Goal: Task Accomplishment & Management: Manage account settings

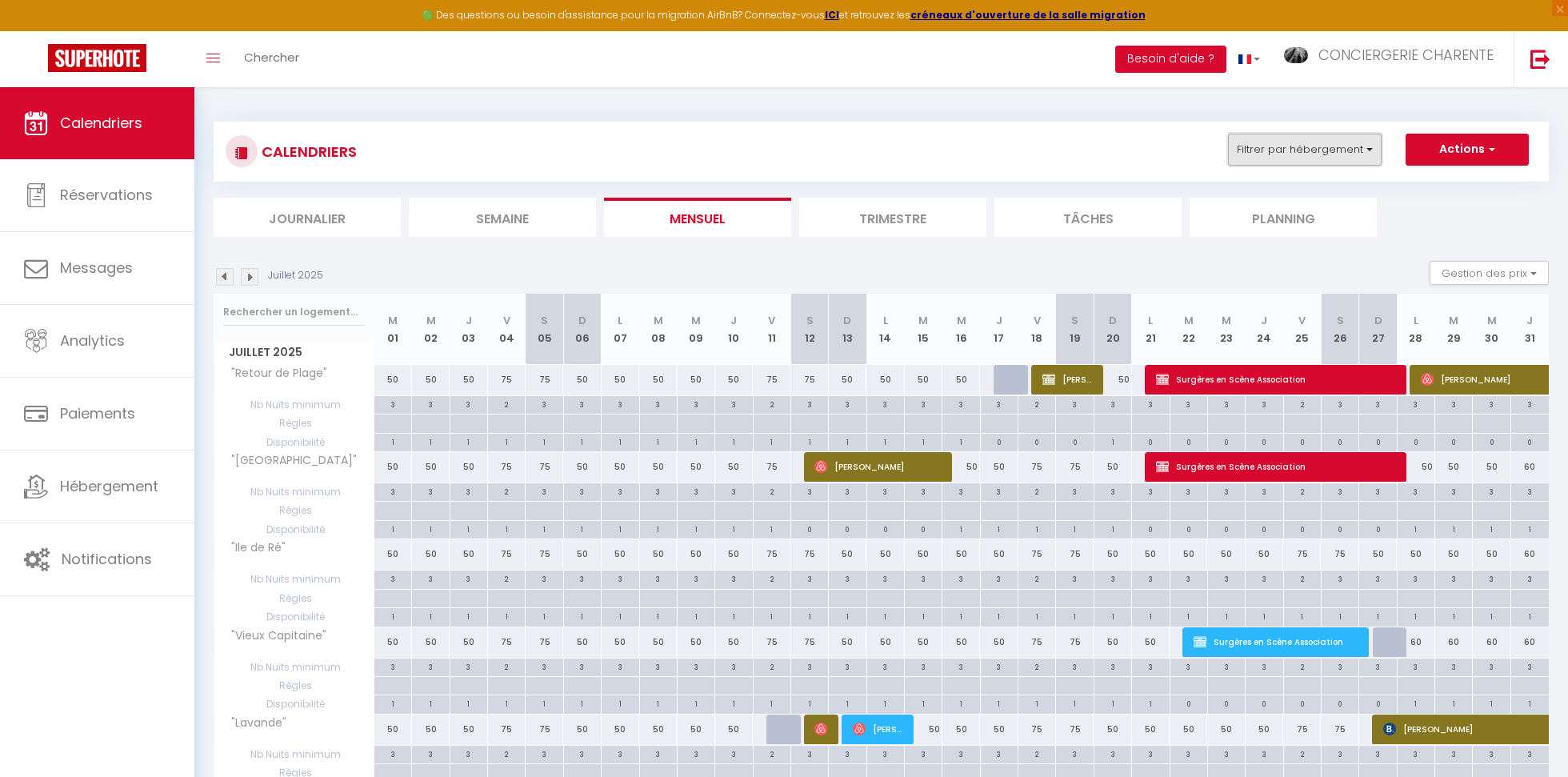
click at [1310, 146] on button "Filtrer par hébergement" at bounding box center [1305, 150] width 153 height 32
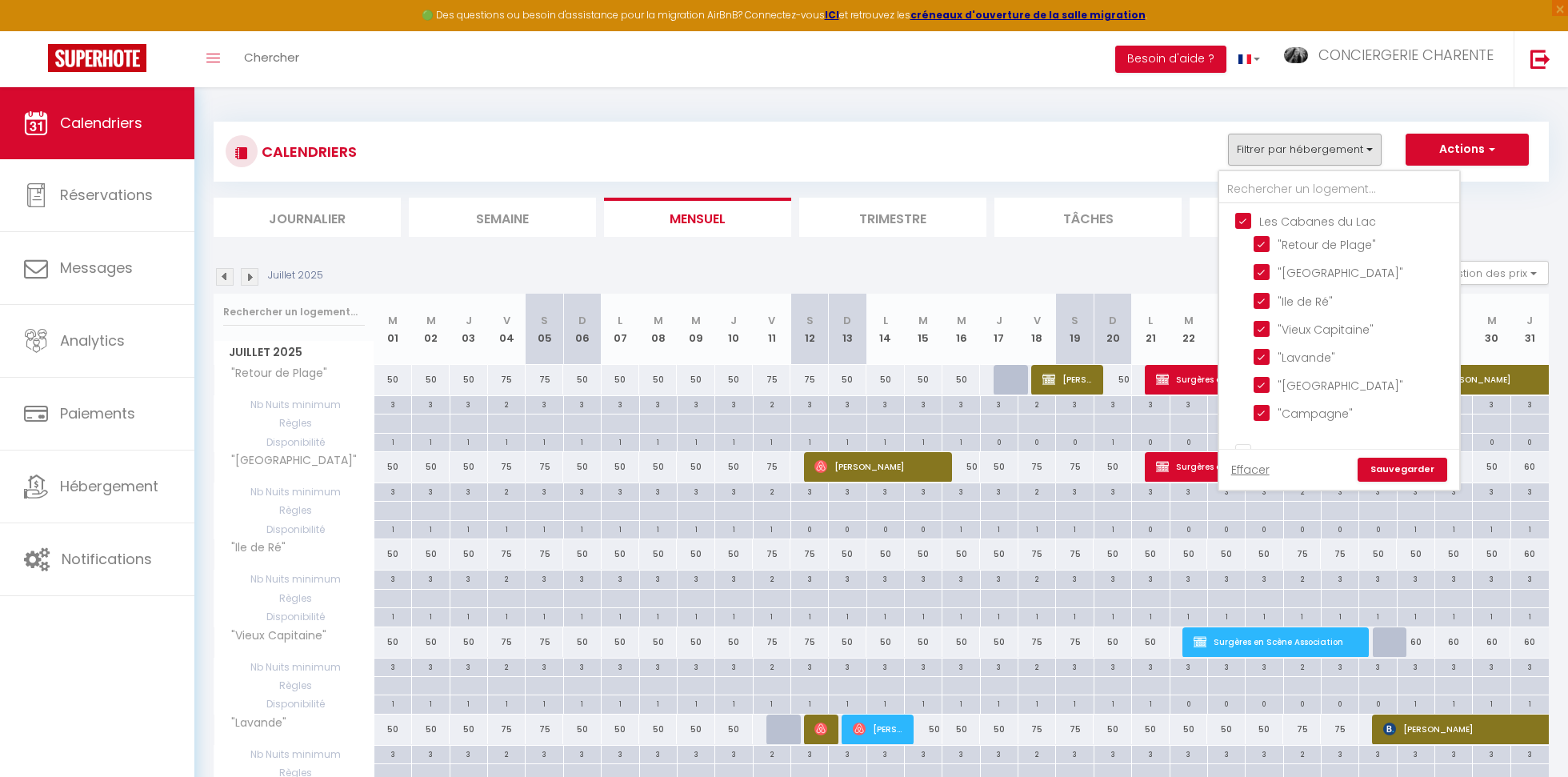
click at [1241, 218] on input "Les Cabanes du Lac" at bounding box center [1355, 219] width 240 height 16
checkbox input "false"
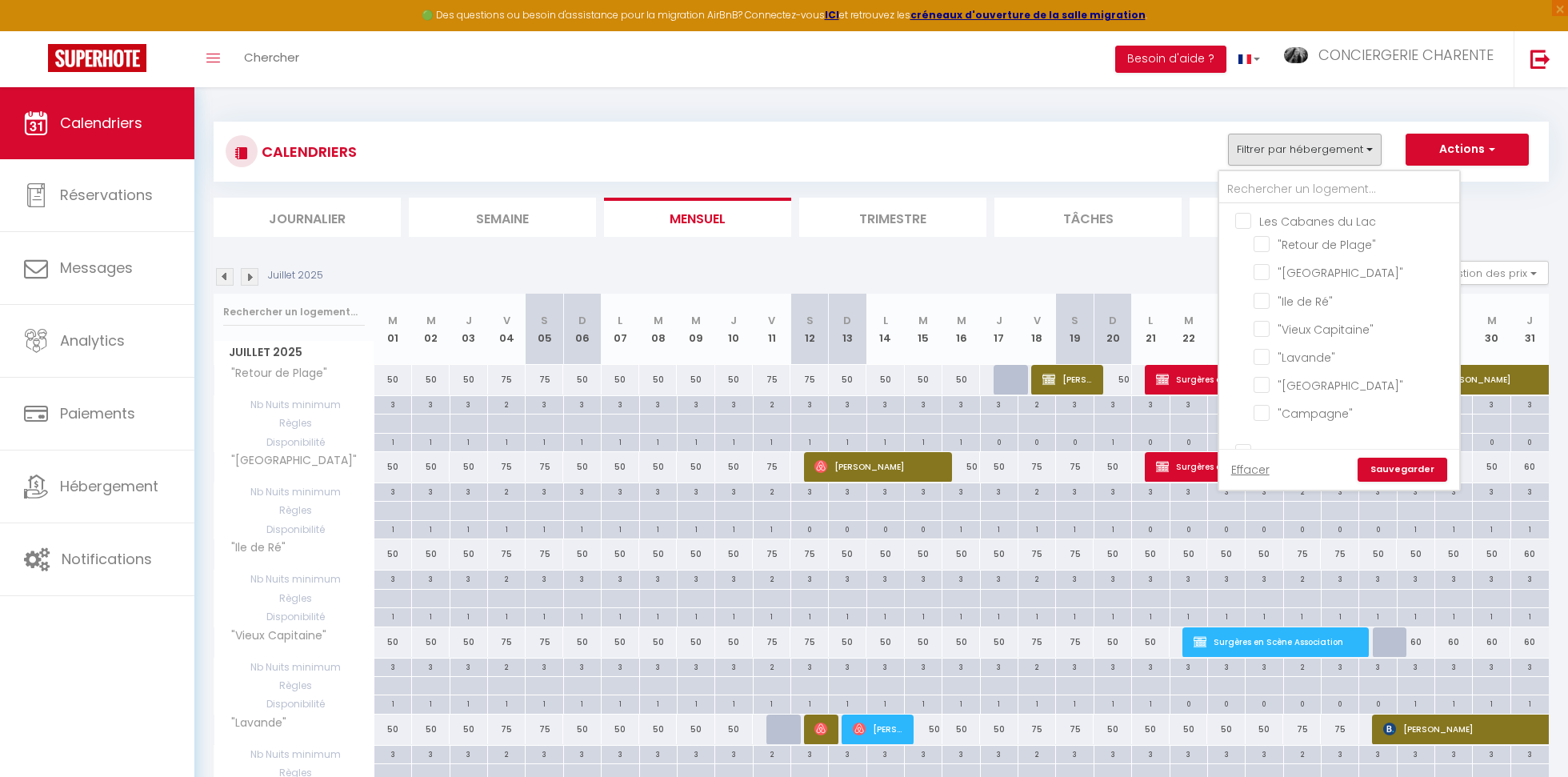
checkbox input "false"
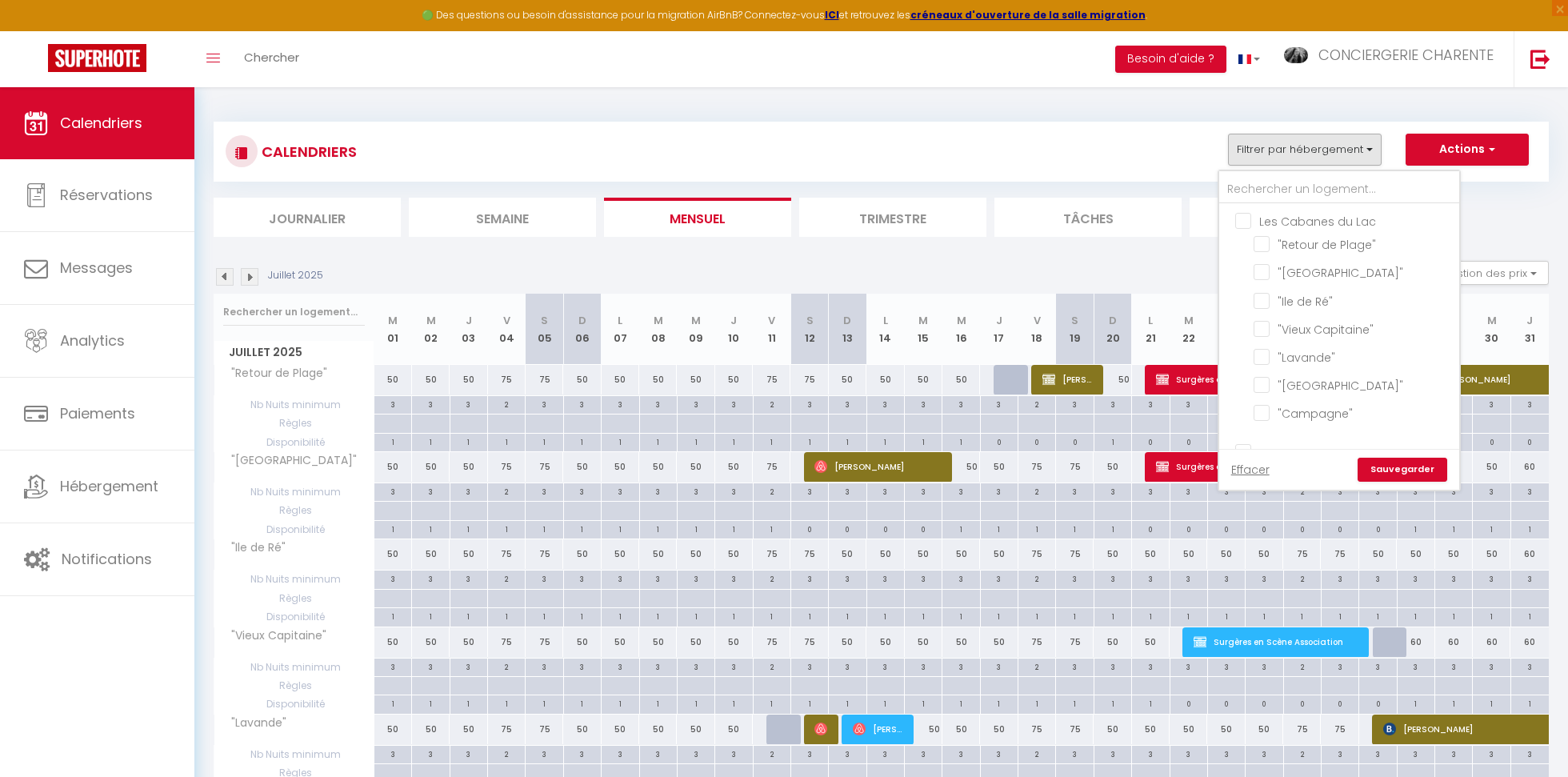
checkbox input "false"
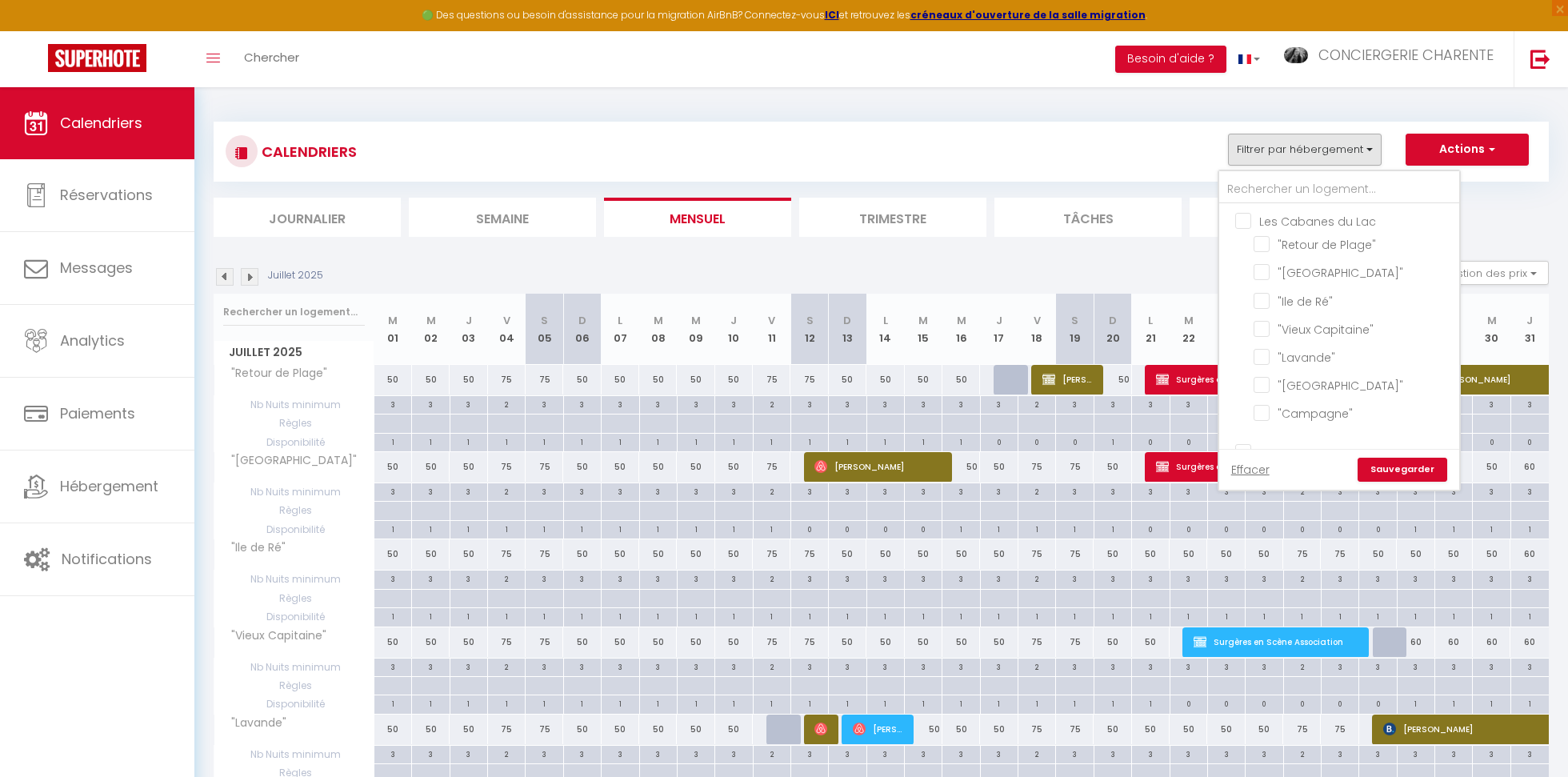
checkbox input "false"
click at [1264, 274] on input ""Les Perrines"" at bounding box center [1354, 274] width 200 height 16
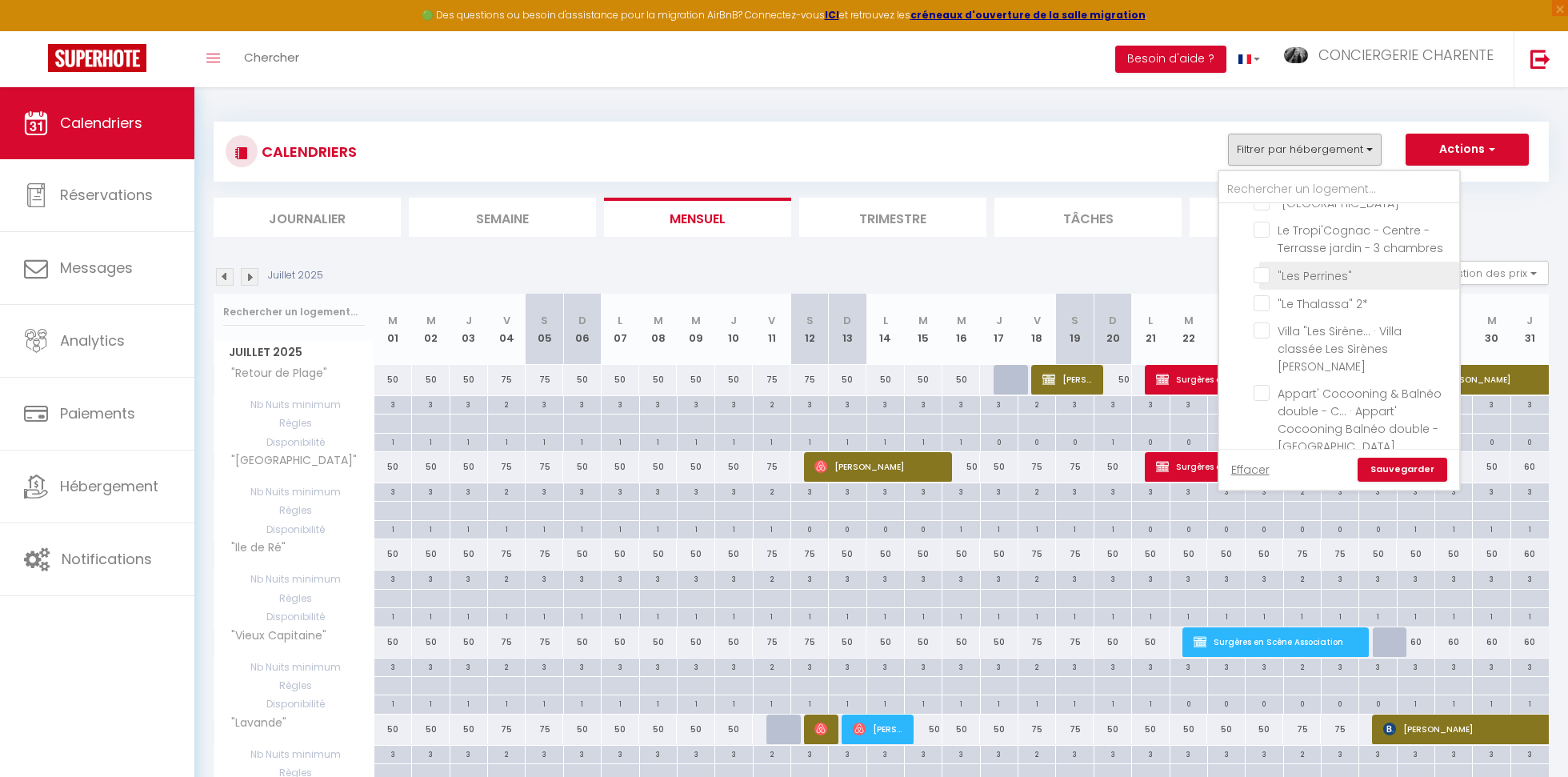
checkbox input "true"
checkbox input "false"
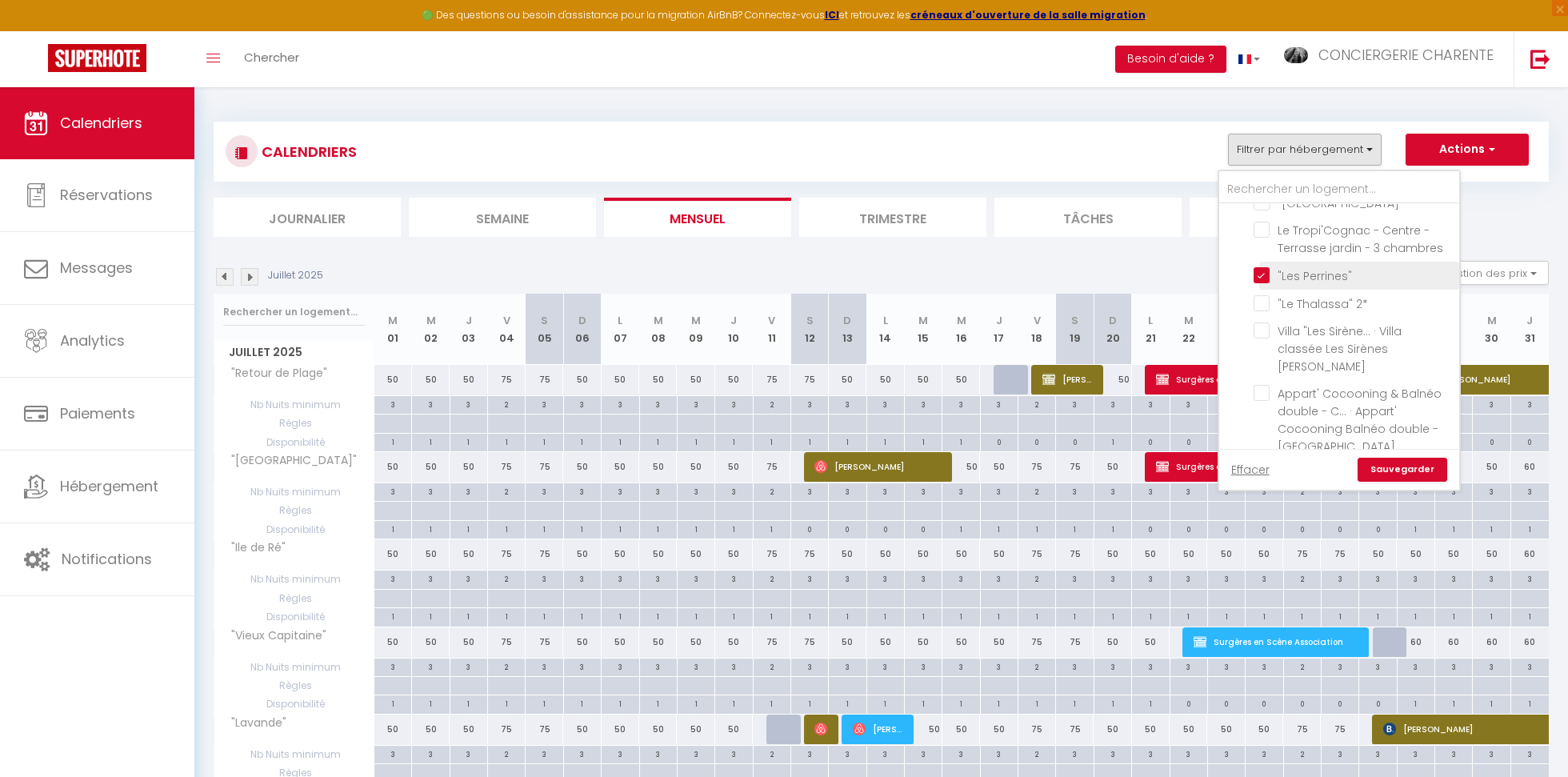
checkbox input "false"
click at [1412, 471] on link "Sauvegarder" at bounding box center [1403, 470] width 90 height 24
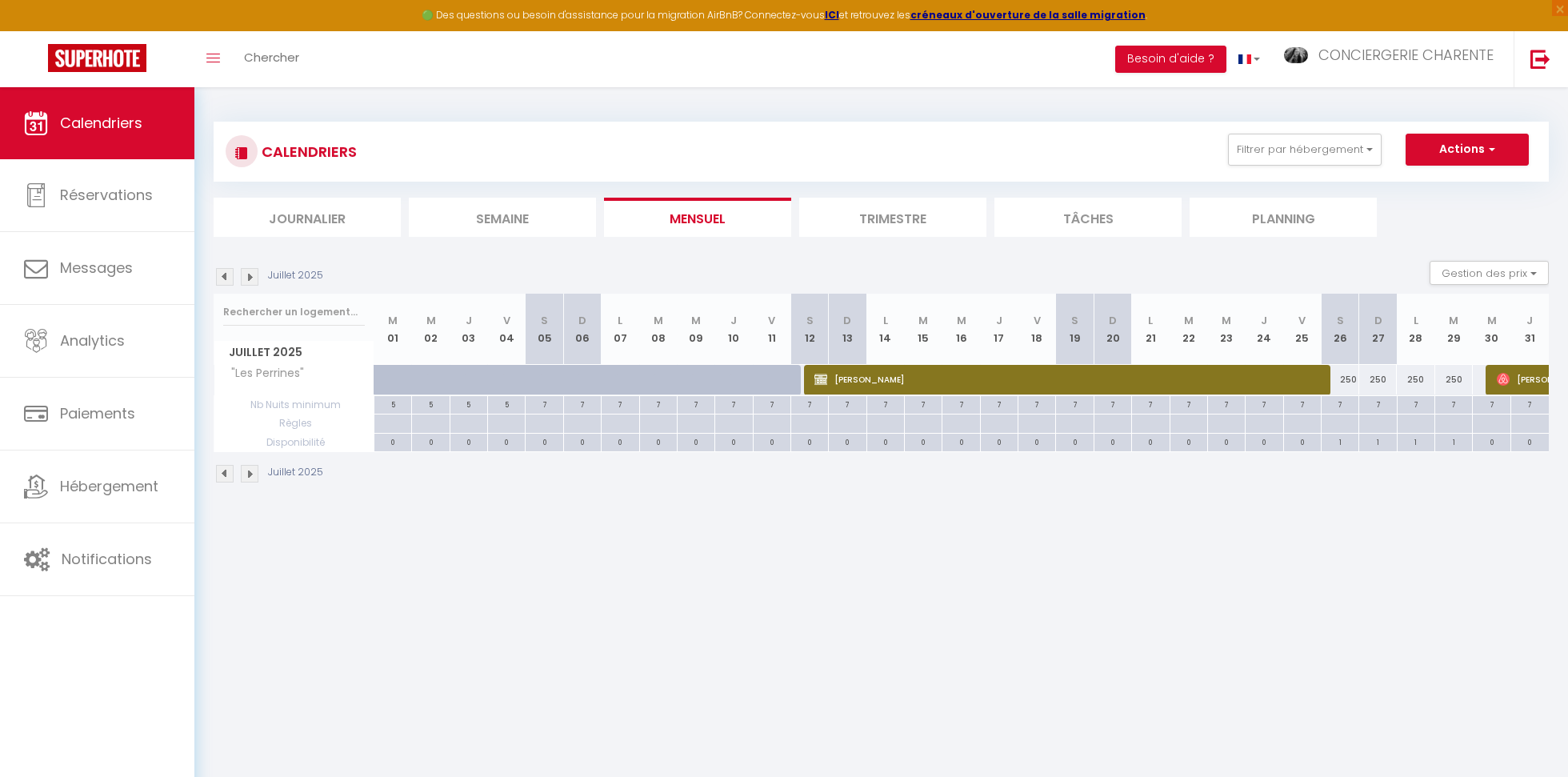
click at [904, 221] on li "Trimestre" at bounding box center [892, 217] width 187 height 39
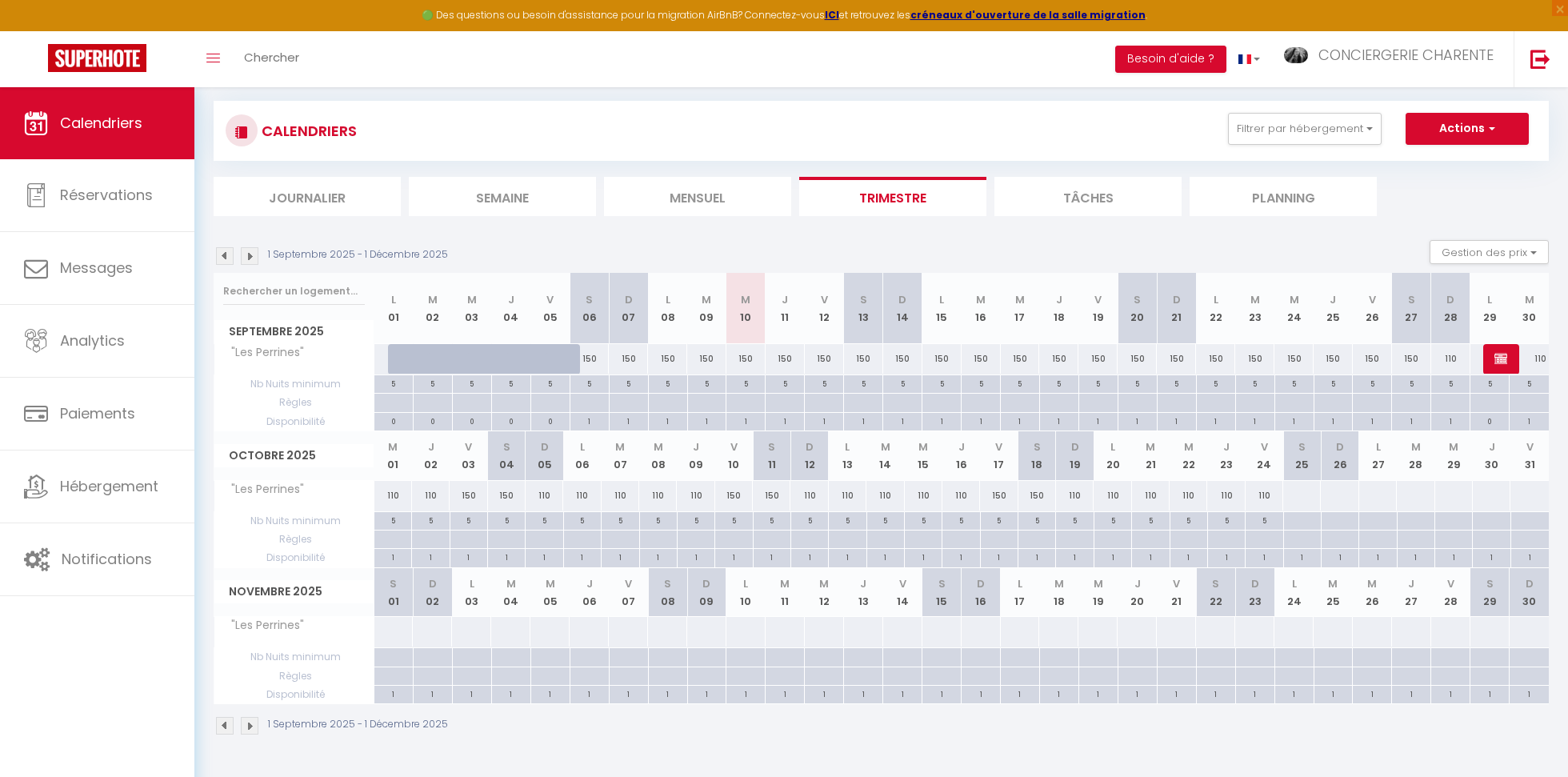
scroll to position [13, 0]
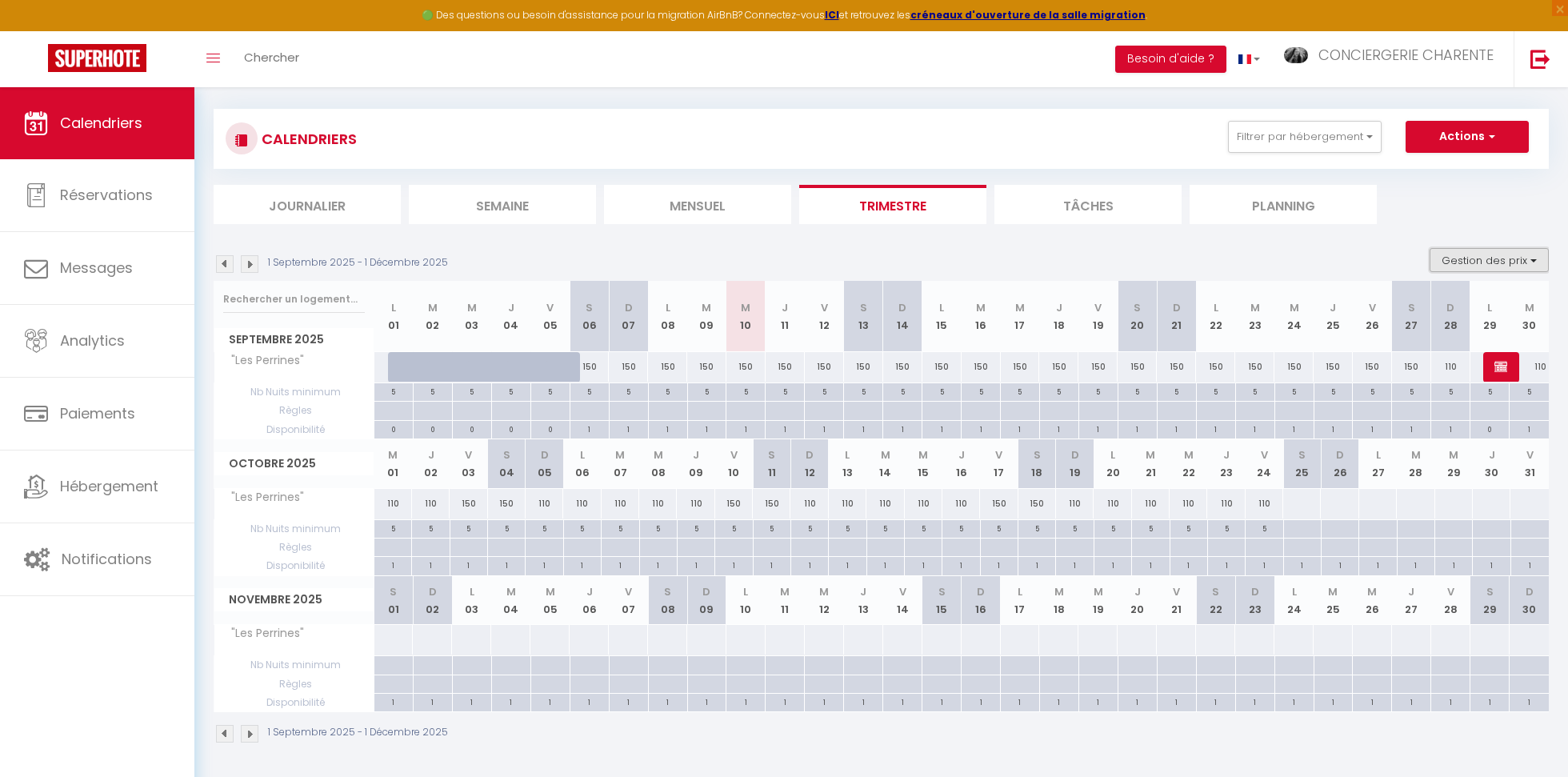
click at [1482, 263] on button "Gestion des prix" at bounding box center [1489, 260] width 119 height 24
click at [1471, 263] on button "Gestion des prix" at bounding box center [1489, 260] width 119 height 24
click at [589, 365] on div "150" at bounding box center [589, 366] width 39 height 30
type input "150"
select select "1"
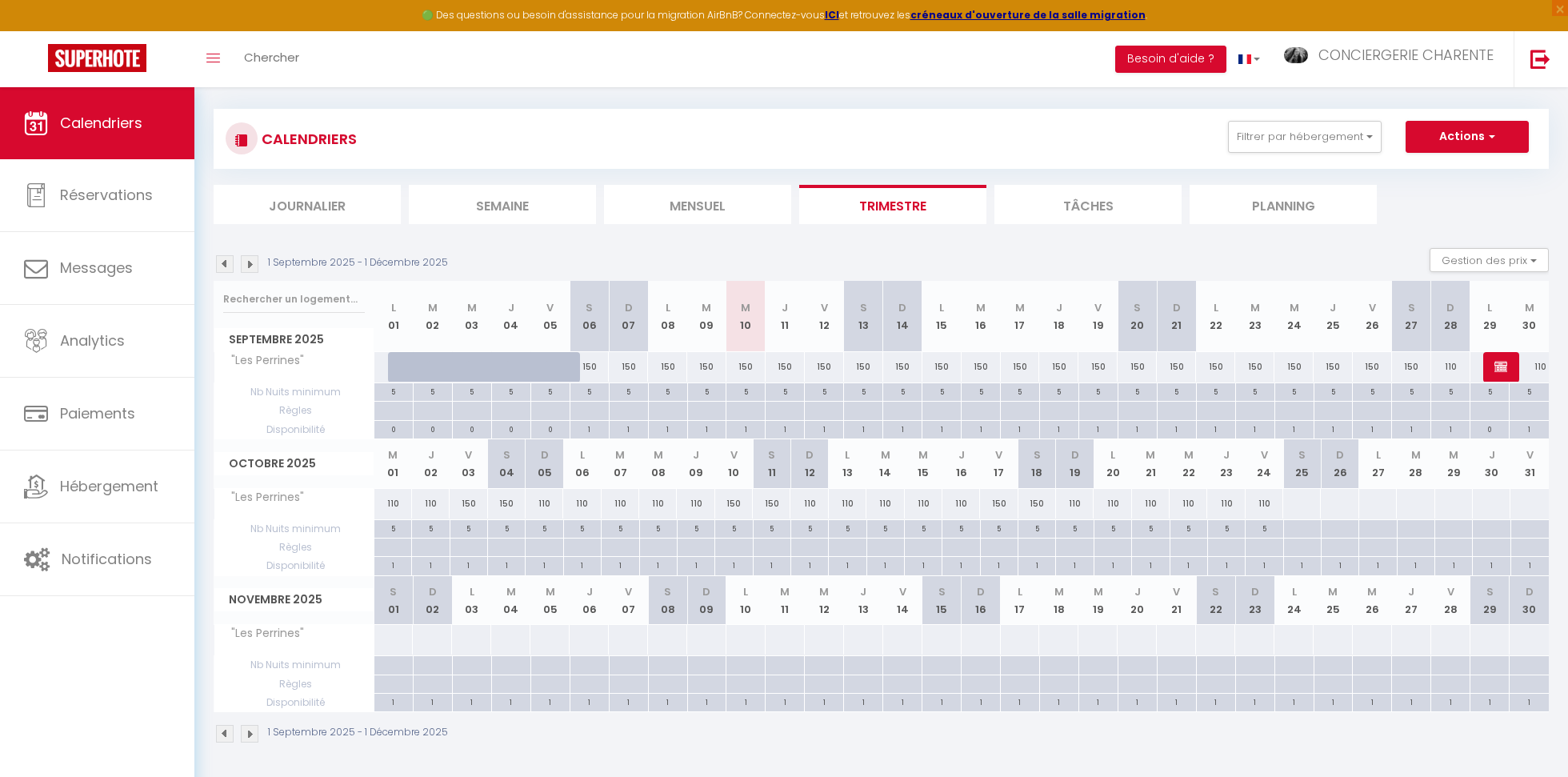
type input "Sam 06 Septembre 2025"
type input "Dim 07 Septembre 2025"
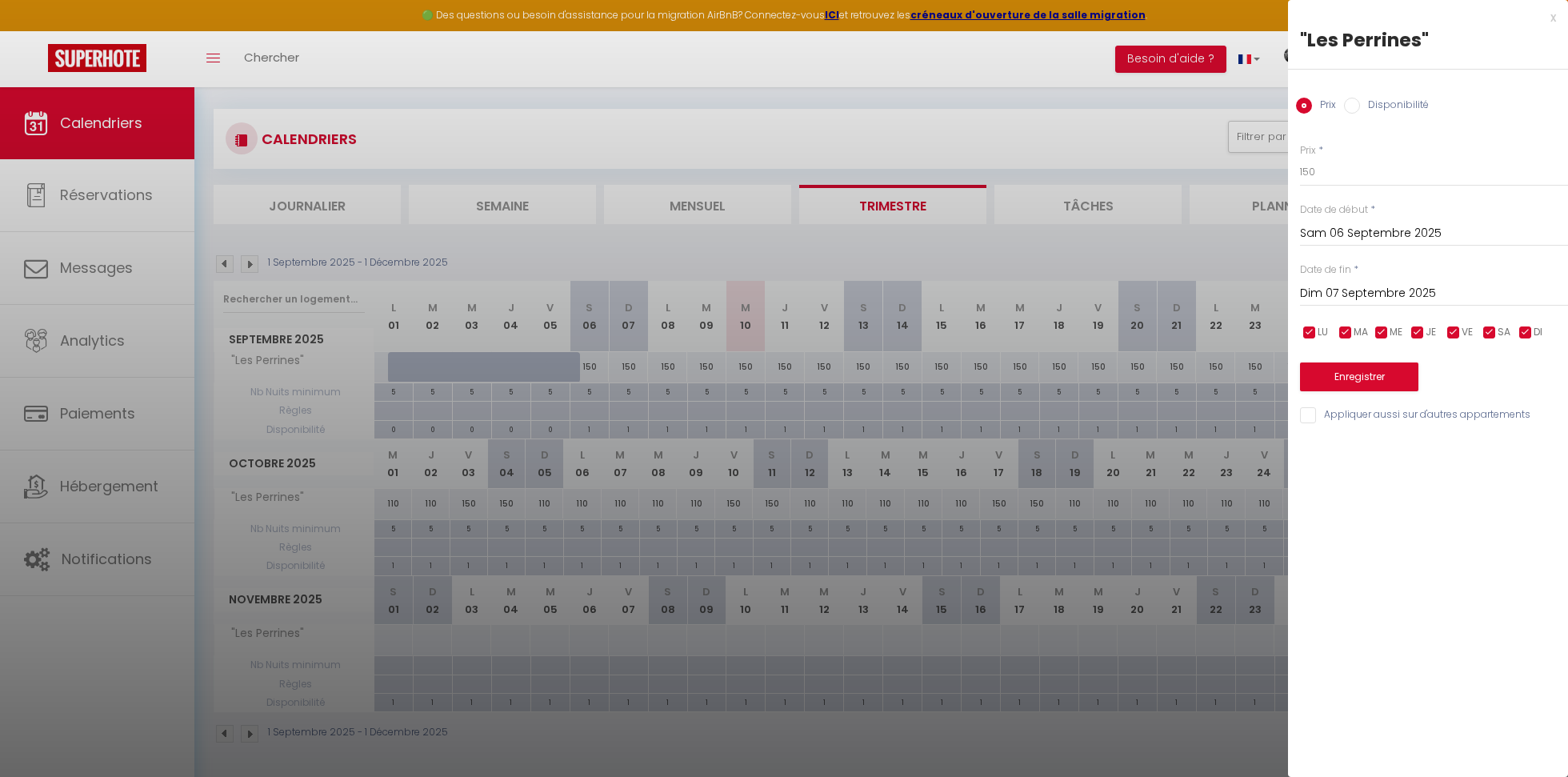
click at [1355, 107] on input "Disponibilité" at bounding box center [1352, 105] width 16 height 16
radio input "true"
radio input "false"
click at [1317, 176] on select "Disponible Indisponible" at bounding box center [1434, 173] width 268 height 30
select select "0"
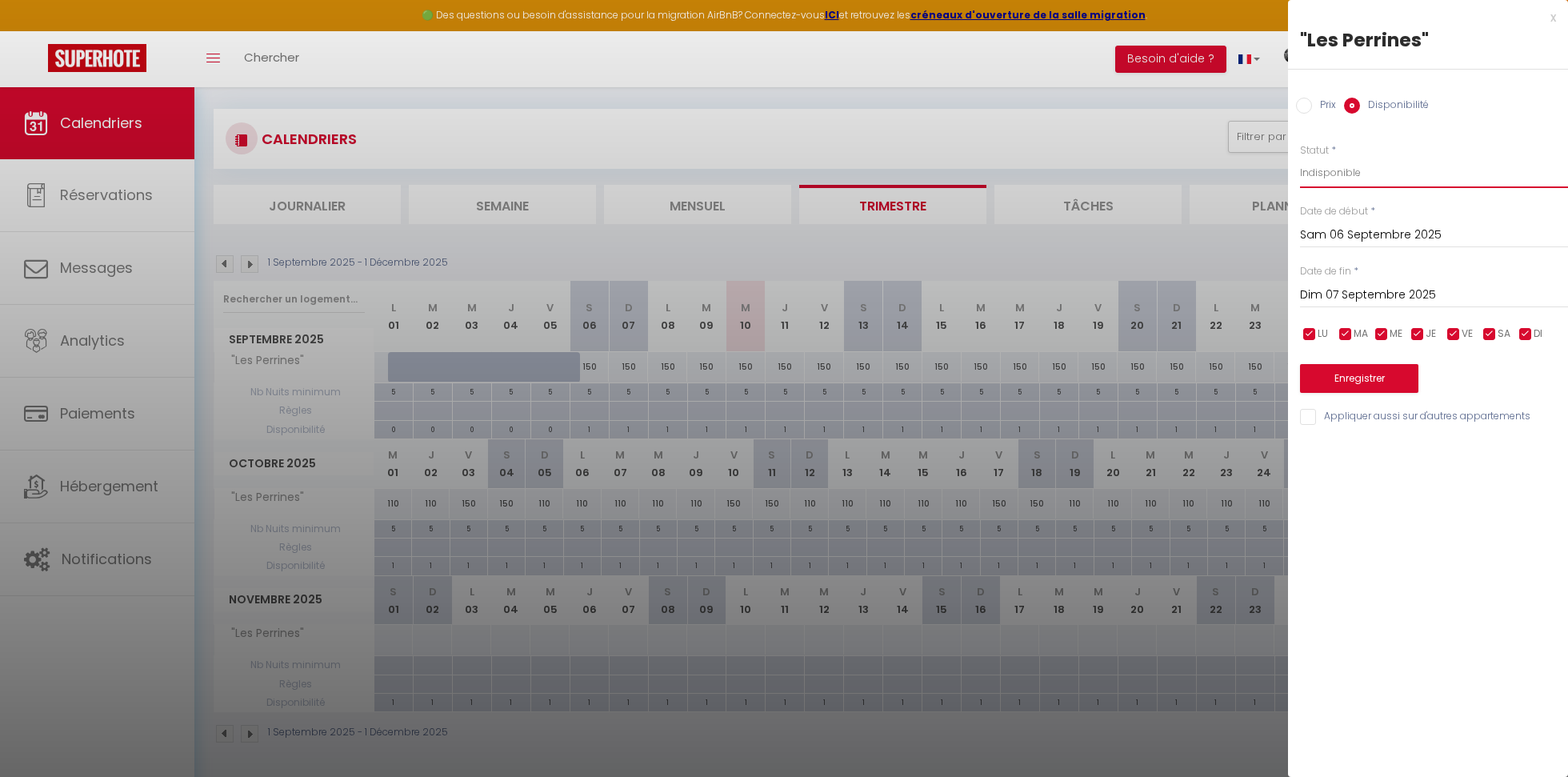
click at [1300, 157] on select "Disponible Indisponible" at bounding box center [1434, 173] width 268 height 30
click at [1350, 305] on div "[DATE] < [DATE] > Dim Lun Mar Mer Jeu Ven Sam 1 2 3 4 5 6 7 8 9 10 11 12 13 14 …" at bounding box center [1434, 294] width 268 height 29
click at [1361, 298] on input "Dim 07 Septembre 2025" at bounding box center [1434, 295] width 268 height 21
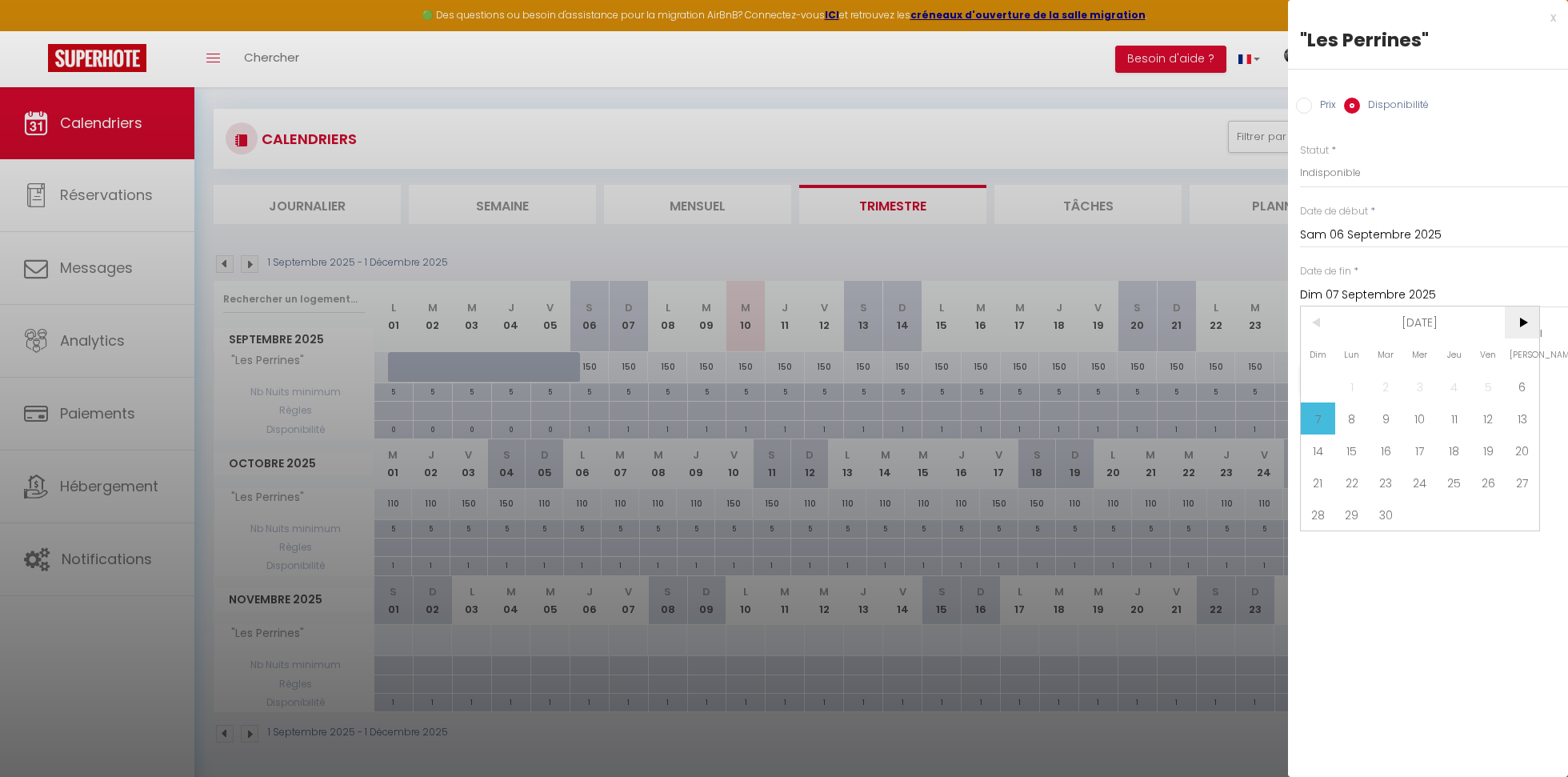
click at [1526, 324] on span ">" at bounding box center [1522, 322] width 35 height 32
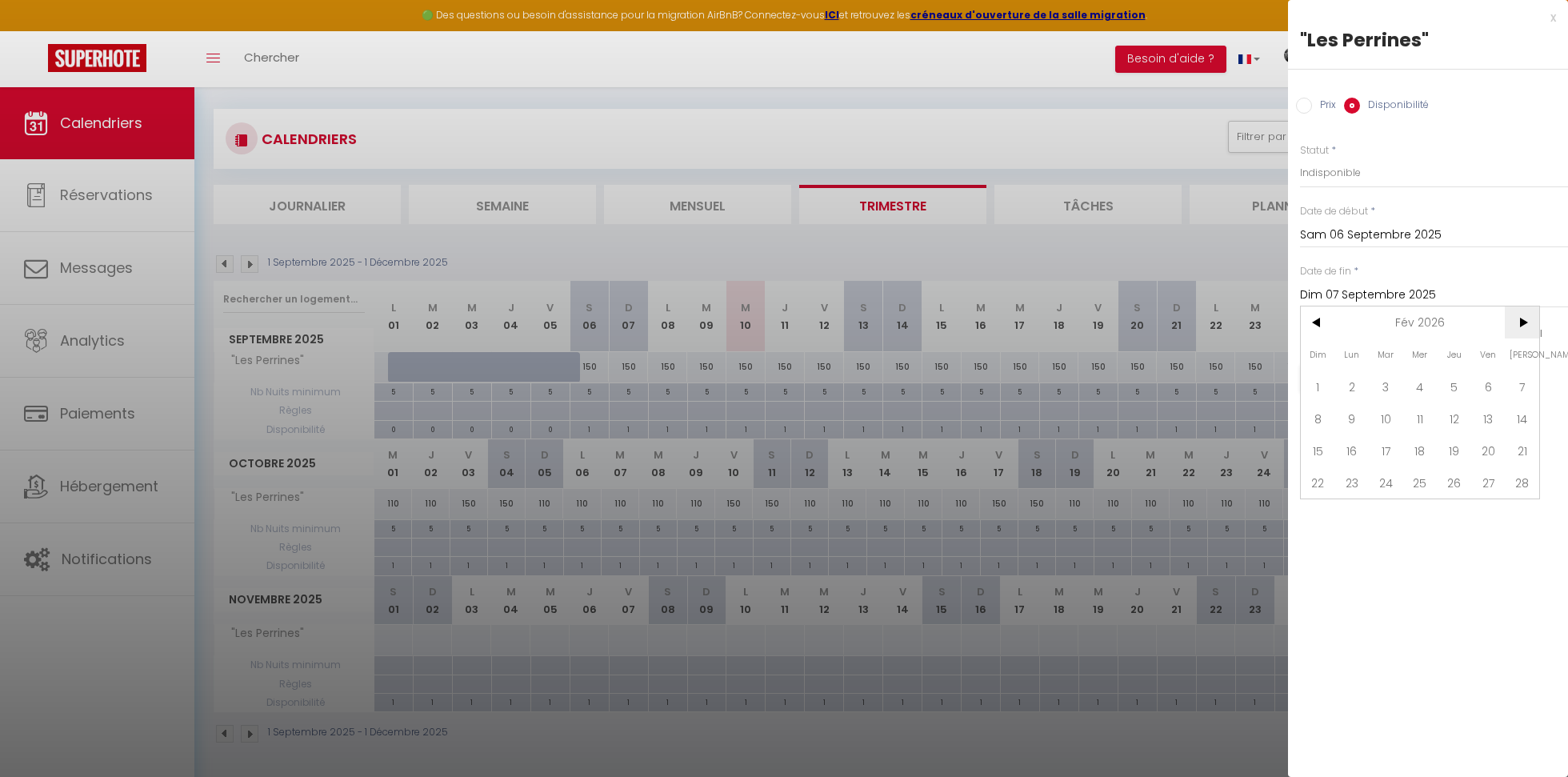
click at [1526, 324] on span ">" at bounding box center [1522, 322] width 35 height 32
click at [1521, 391] on span "4" at bounding box center [1522, 387] width 35 height 32
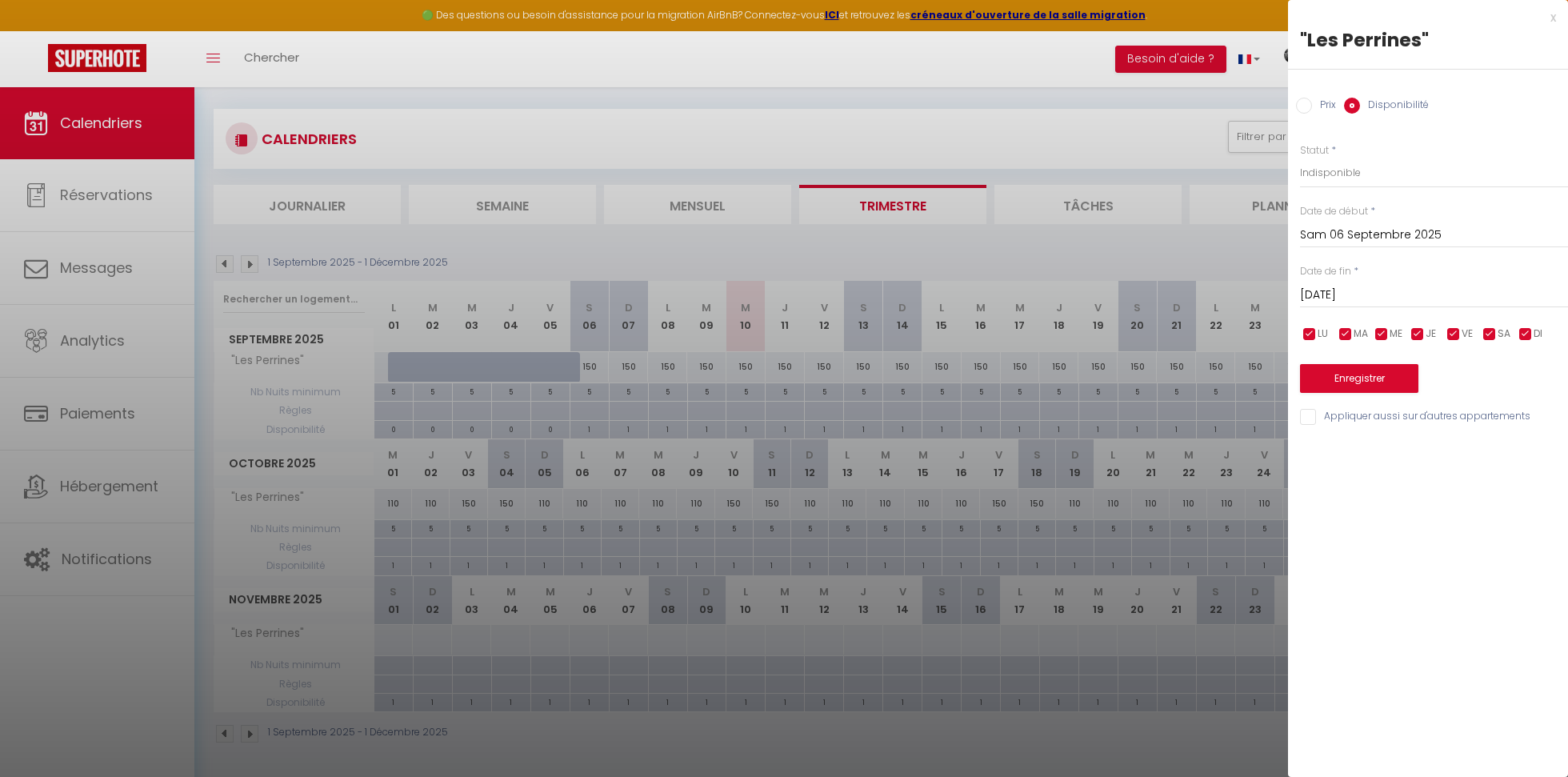
click at [1336, 295] on input "[DATE]" at bounding box center [1434, 295] width 268 height 21
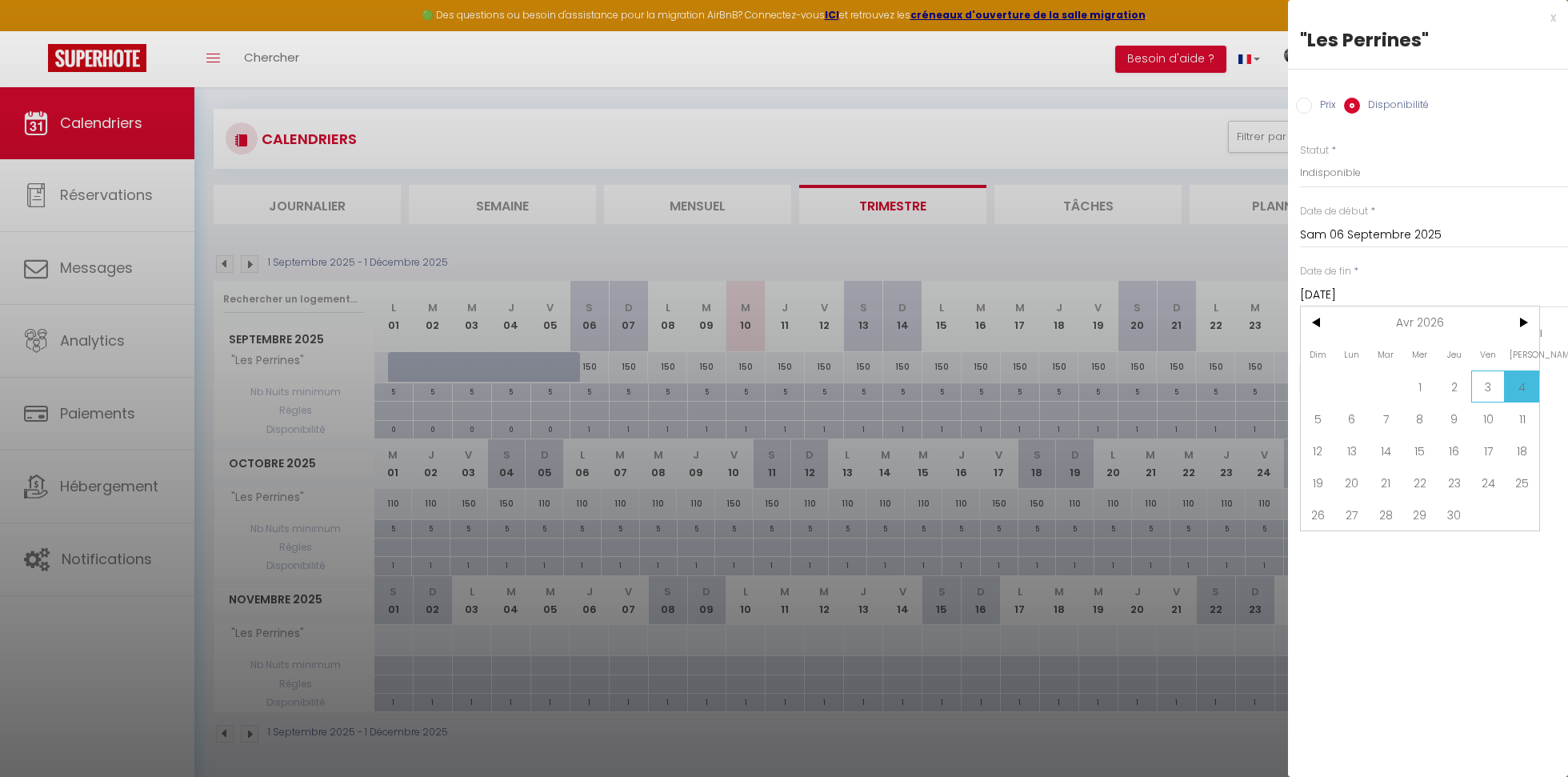
click at [1482, 388] on span "3" at bounding box center [1488, 387] width 35 height 32
type input "Ven 03 Avril 2026"
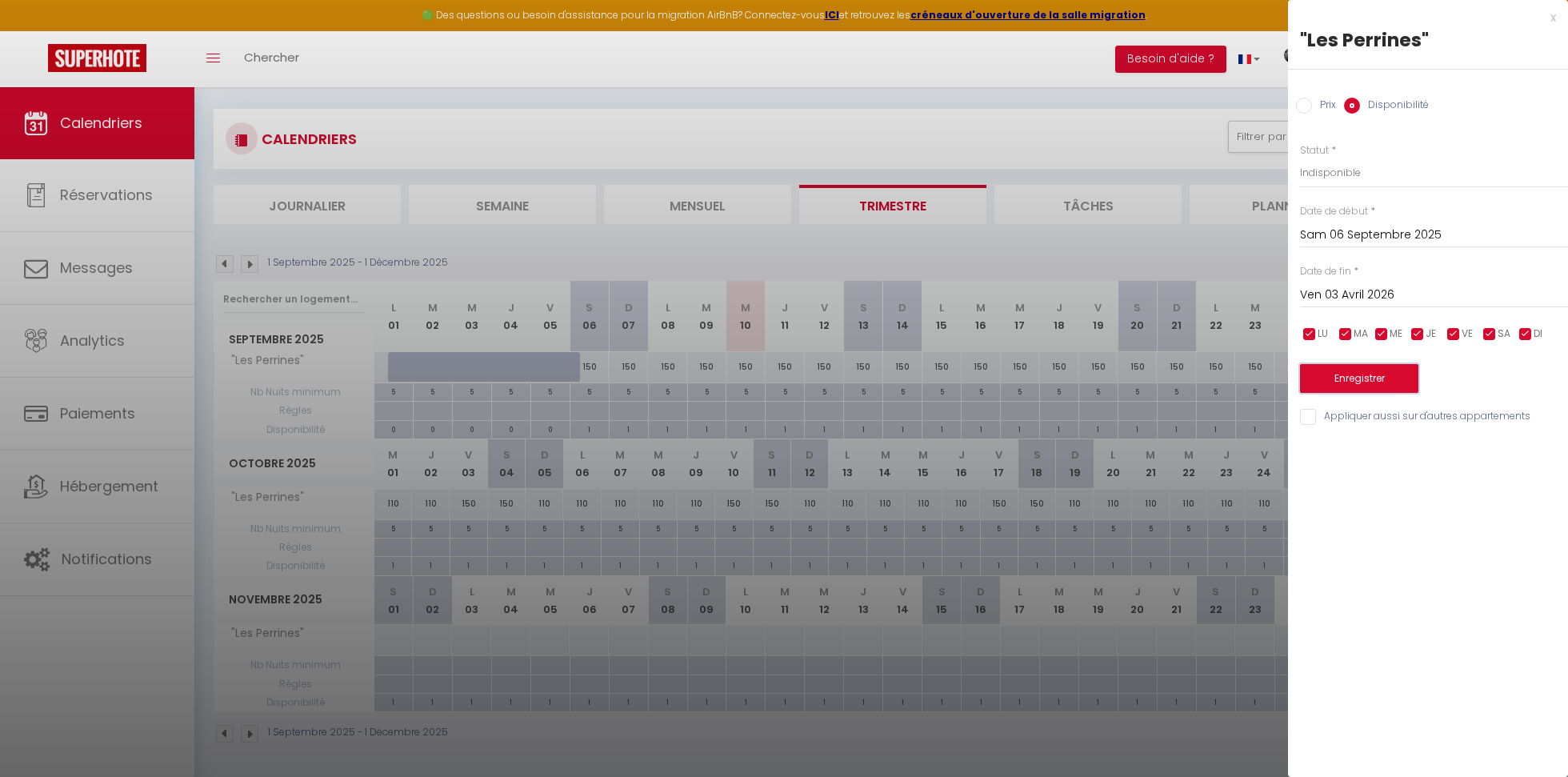
click at [1368, 380] on button "Enregistrer" at bounding box center [1360, 378] width 119 height 29
select select "0"
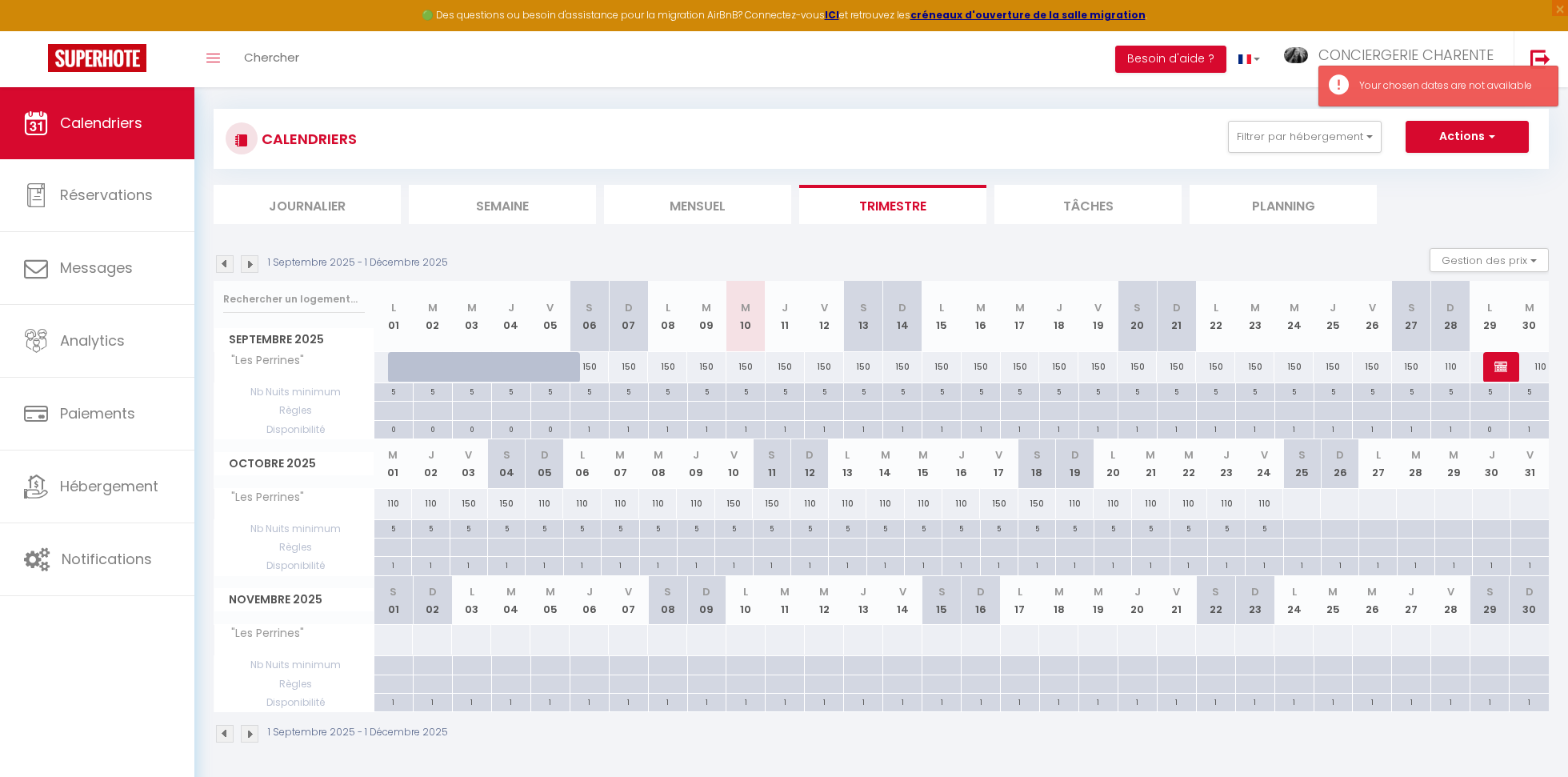
click at [597, 362] on div "150" at bounding box center [589, 366] width 39 height 30
type input "Dim 07 Septembre 2025"
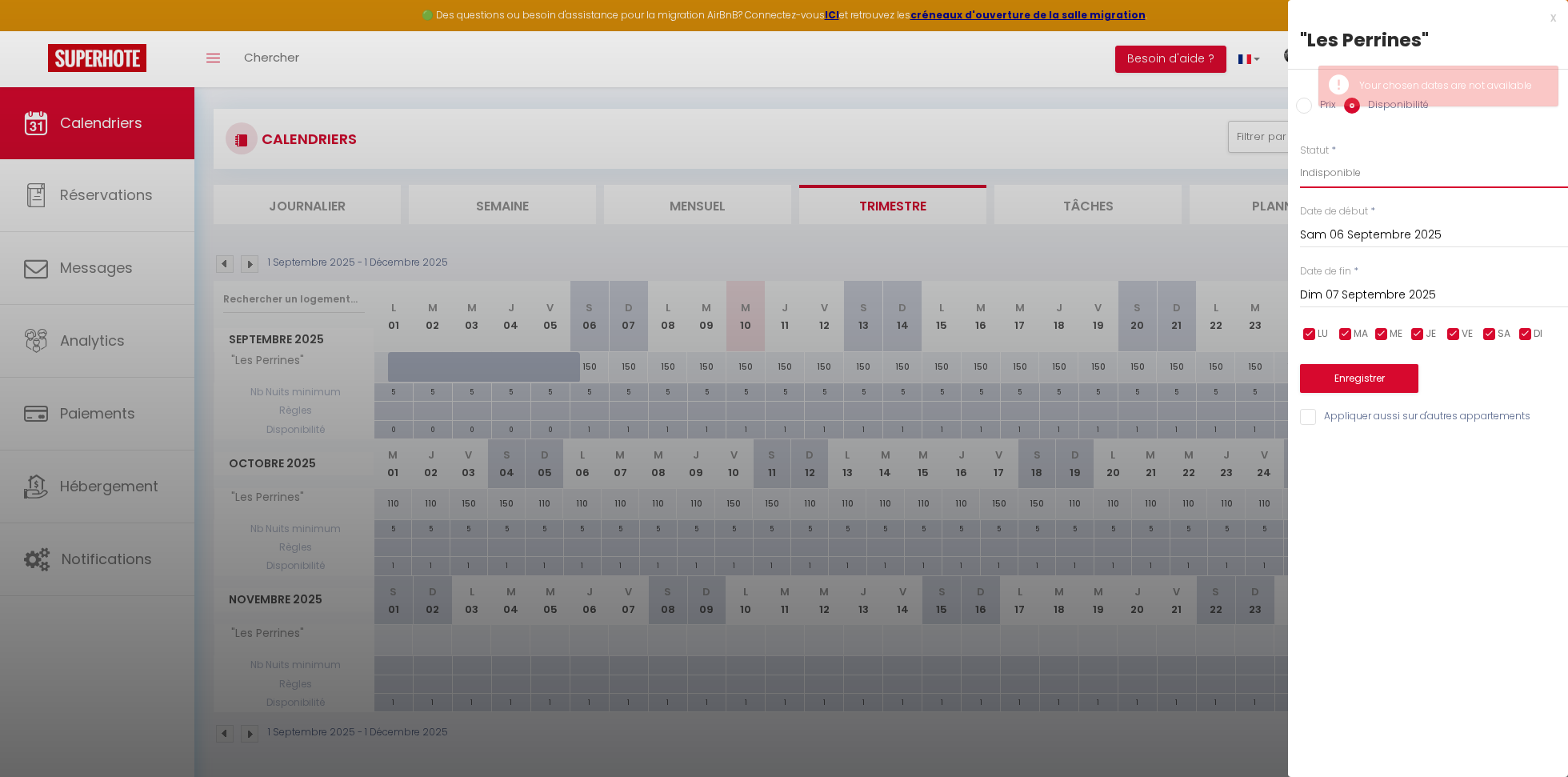
click at [1368, 169] on select "Disponible Indisponible" at bounding box center [1434, 173] width 268 height 30
select select "0"
click at [1300, 157] on select "Disponible Indisponible" at bounding box center [1434, 173] width 268 height 30
click at [1358, 234] on input "Sam 06 Septembre 2025" at bounding box center [1434, 235] width 268 height 21
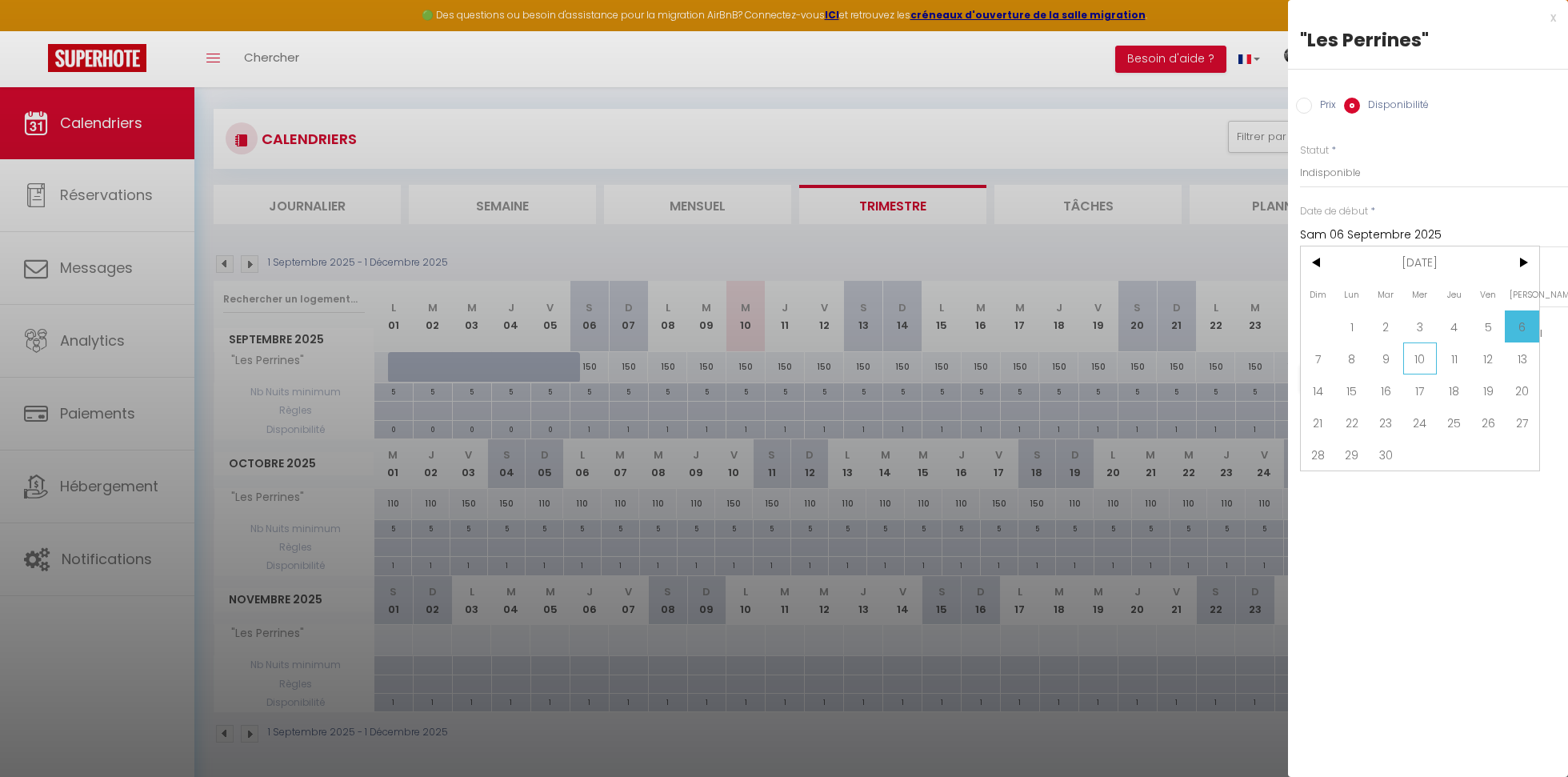
click at [1422, 362] on span "10" at bounding box center [1421, 358] width 35 height 32
type input "Mer 10 Septembre 2025"
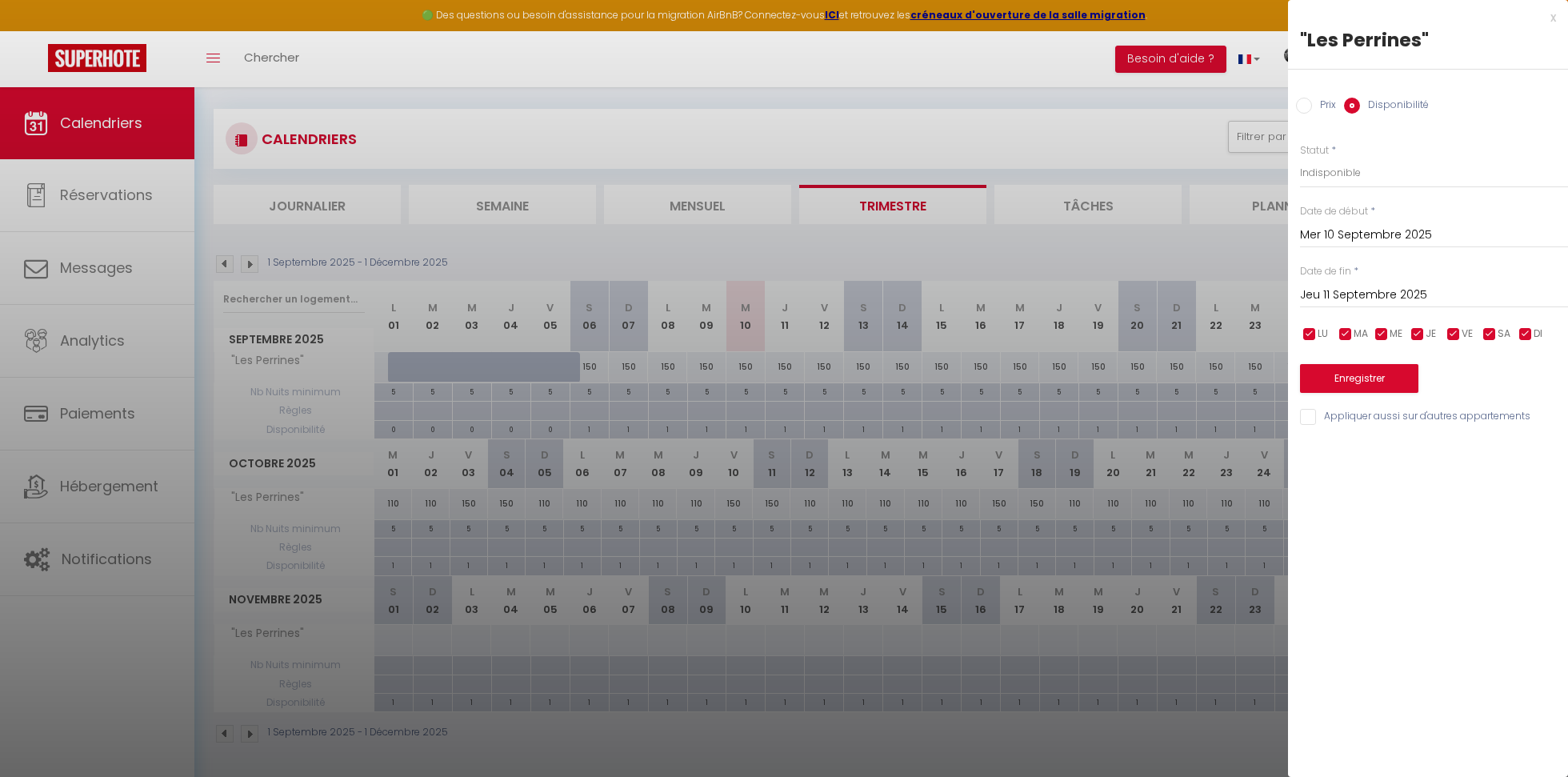
click at [1356, 288] on input "Jeu 11 Septembre 2025" at bounding box center [1434, 295] width 268 height 21
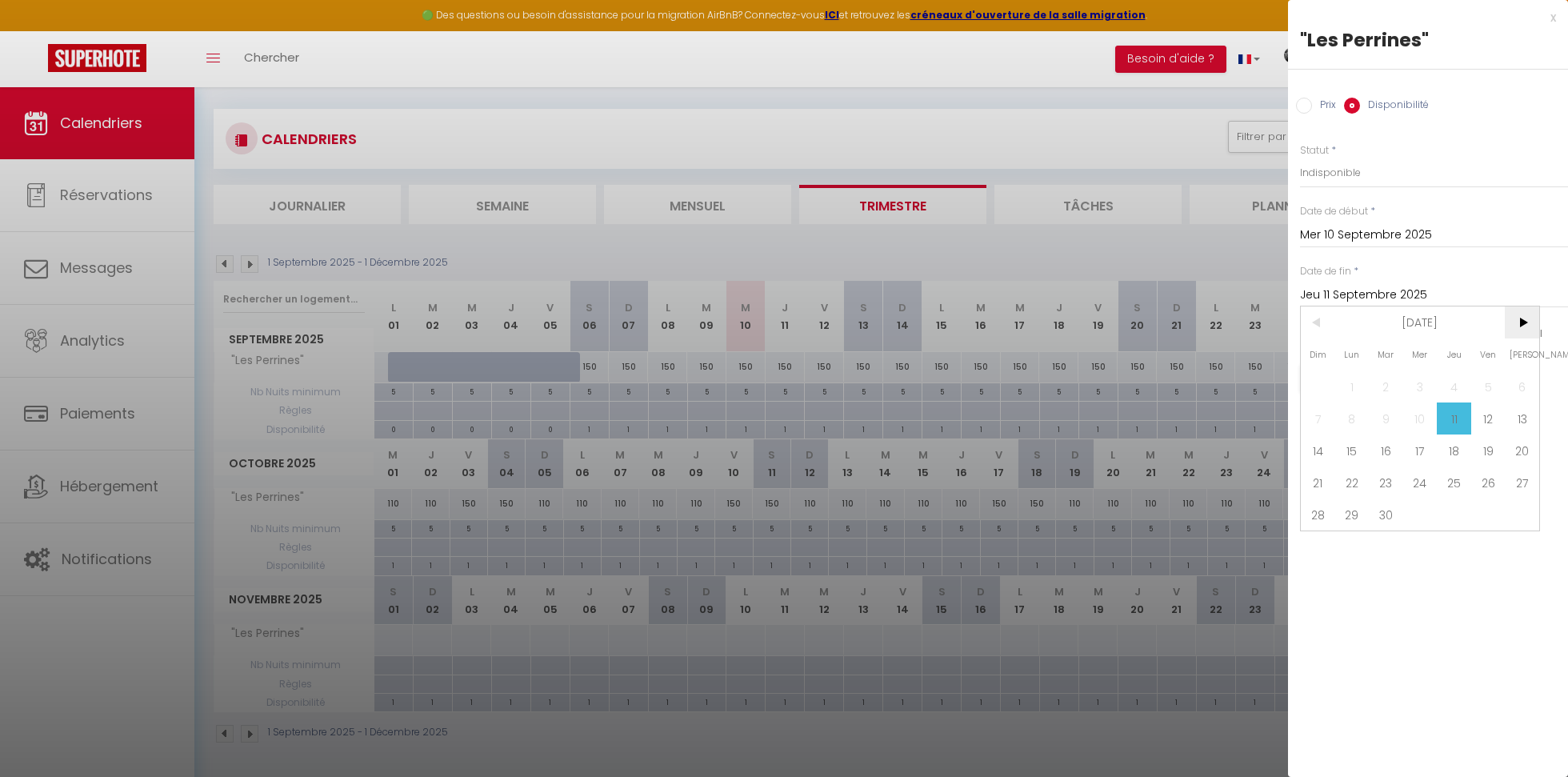
click at [1524, 321] on span ">" at bounding box center [1522, 322] width 35 height 32
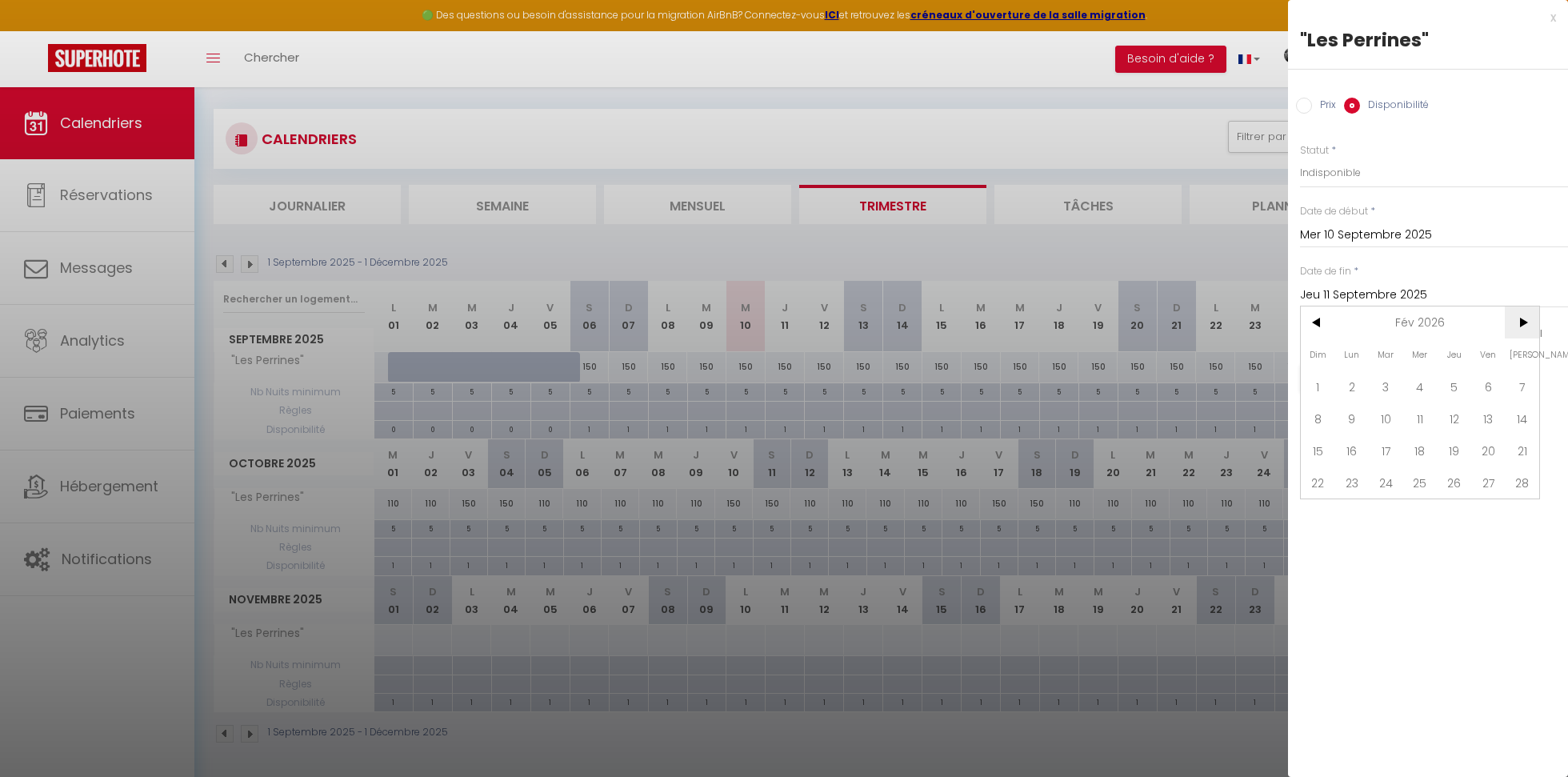
click at [1526, 322] on span ">" at bounding box center [1522, 322] width 35 height 32
click at [1489, 388] on span "3" at bounding box center [1488, 387] width 35 height 32
type input "Ven 03 Avril 2026"
click at [1384, 380] on button "Enregistrer" at bounding box center [1360, 378] width 119 height 29
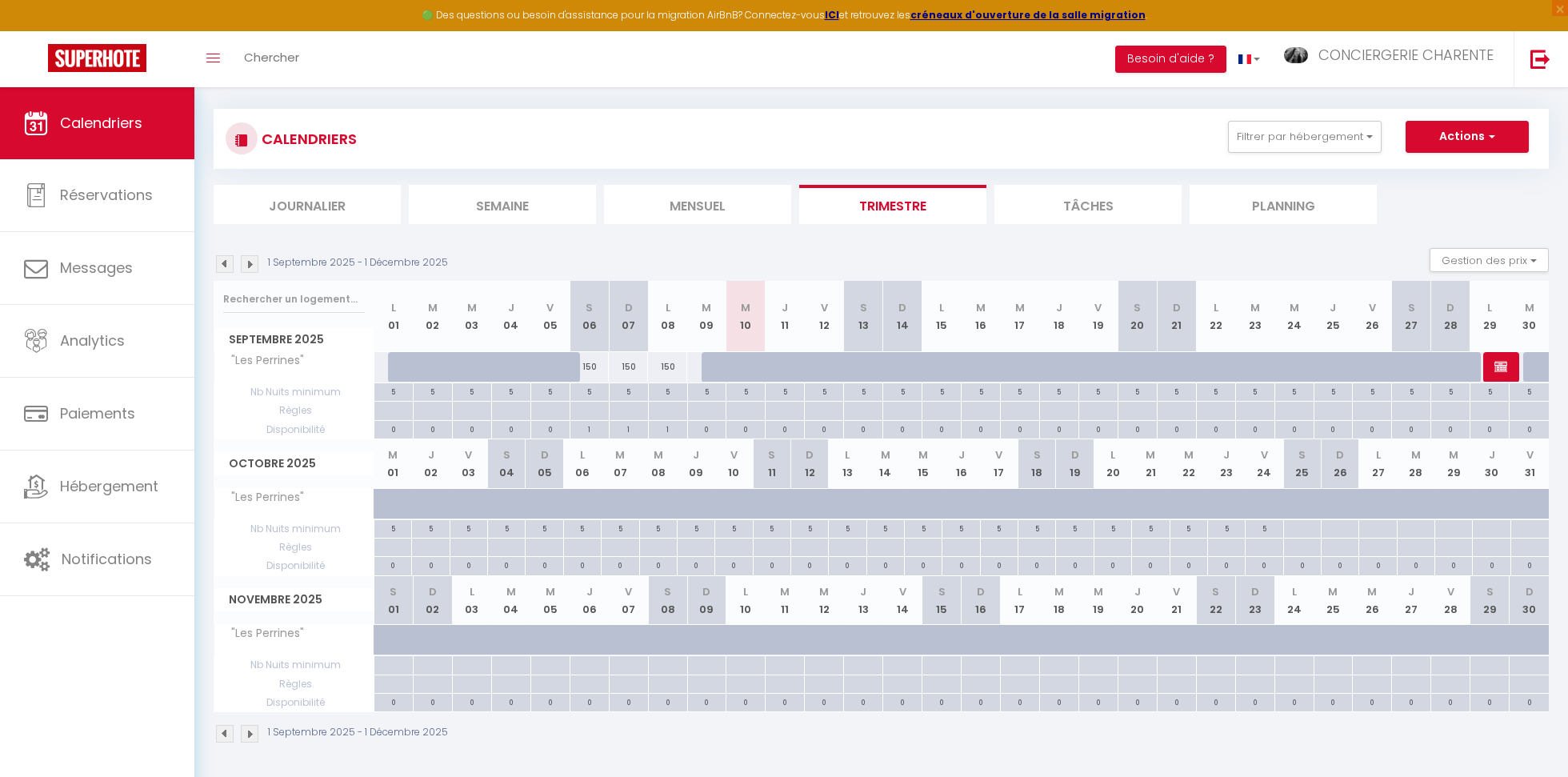
click at [251, 272] on div "1 Septembre 2025 - 1 Décembre 2025 Gestion des prix Nb Nuits minimum Règles Dis…" at bounding box center [881, 264] width 1335 height 33
click at [249, 264] on img at bounding box center [249, 263] width 18 height 18
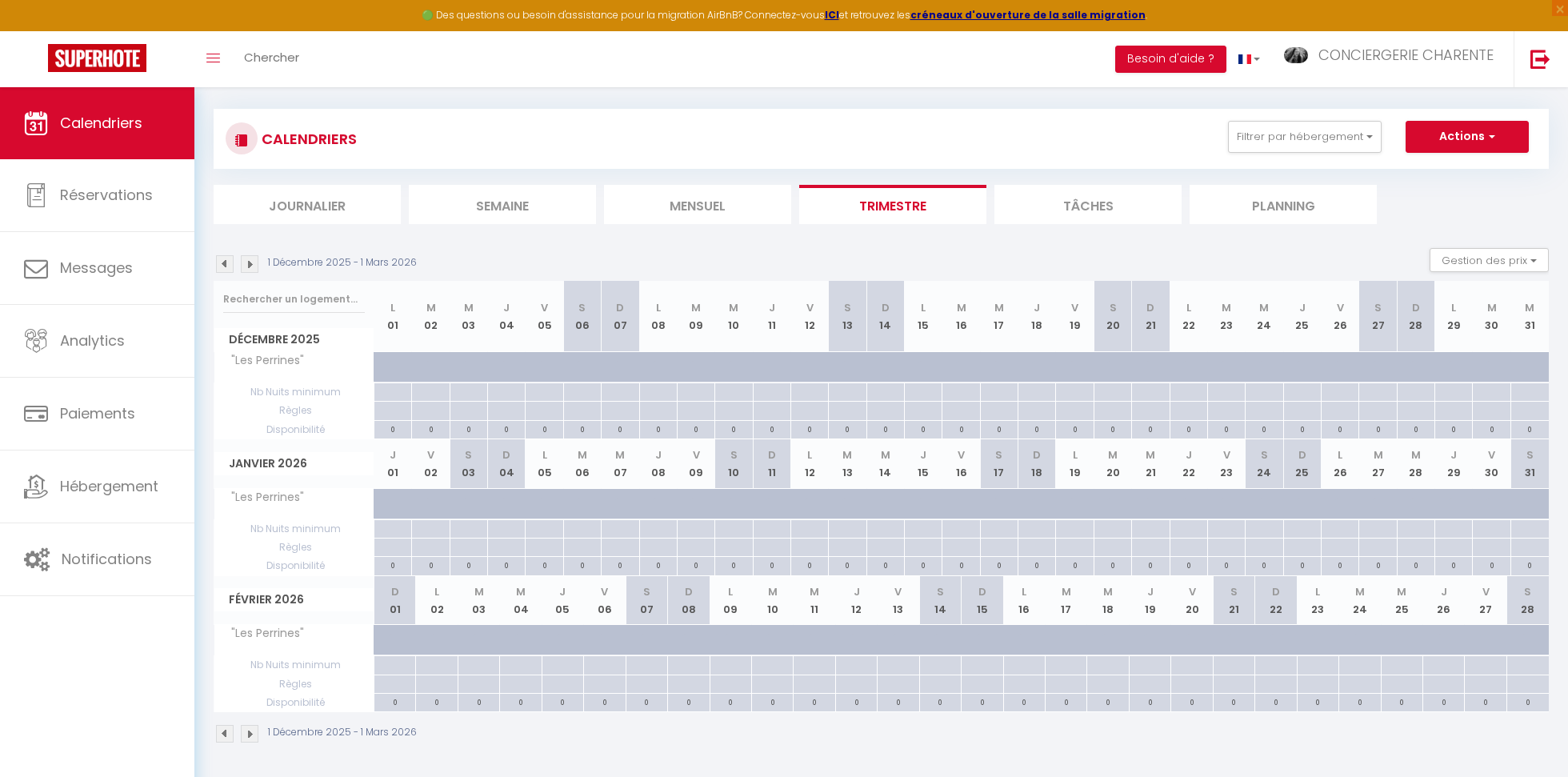
click at [249, 264] on img at bounding box center [249, 263] width 18 height 18
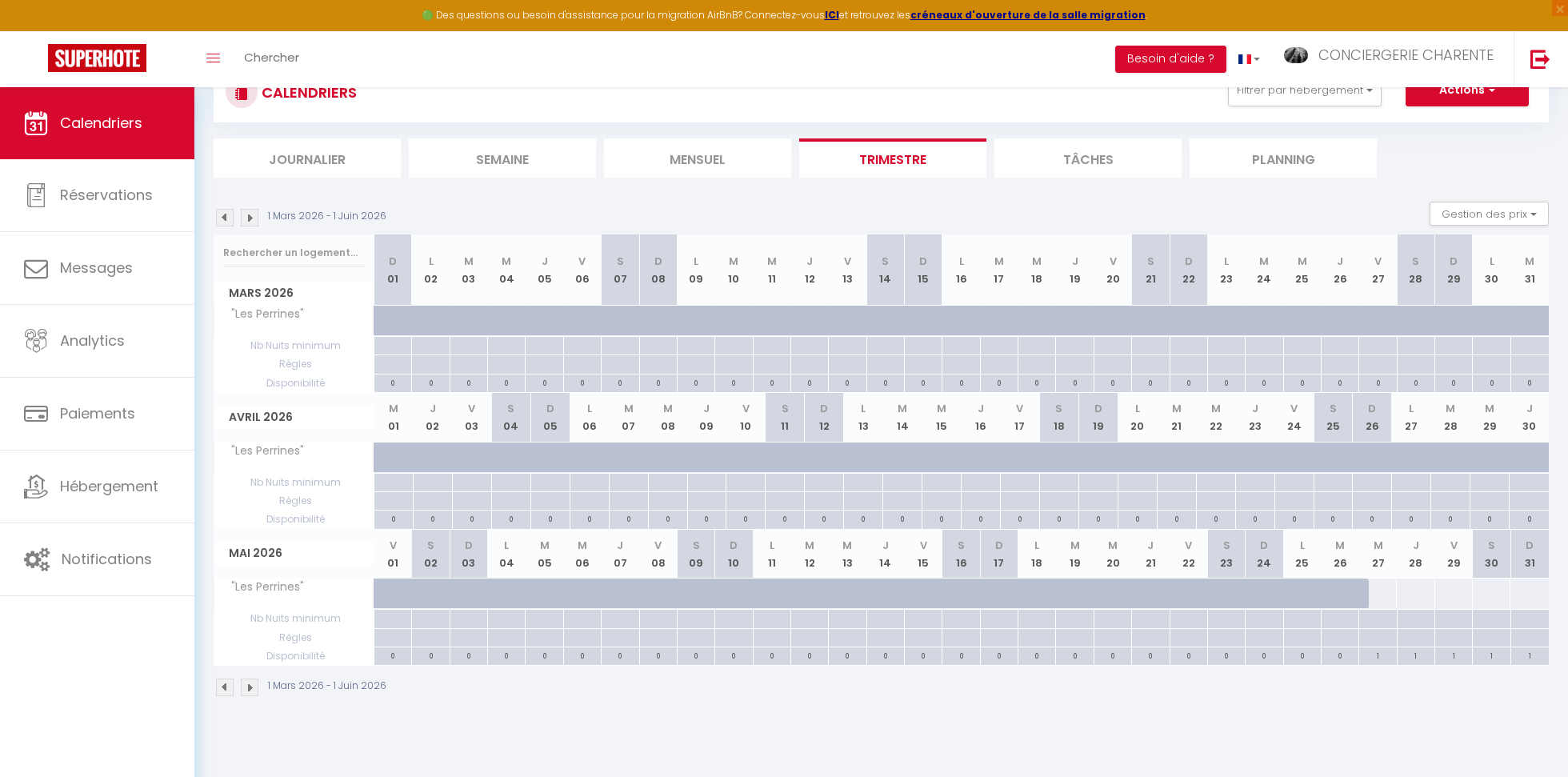
scroll to position [52, 0]
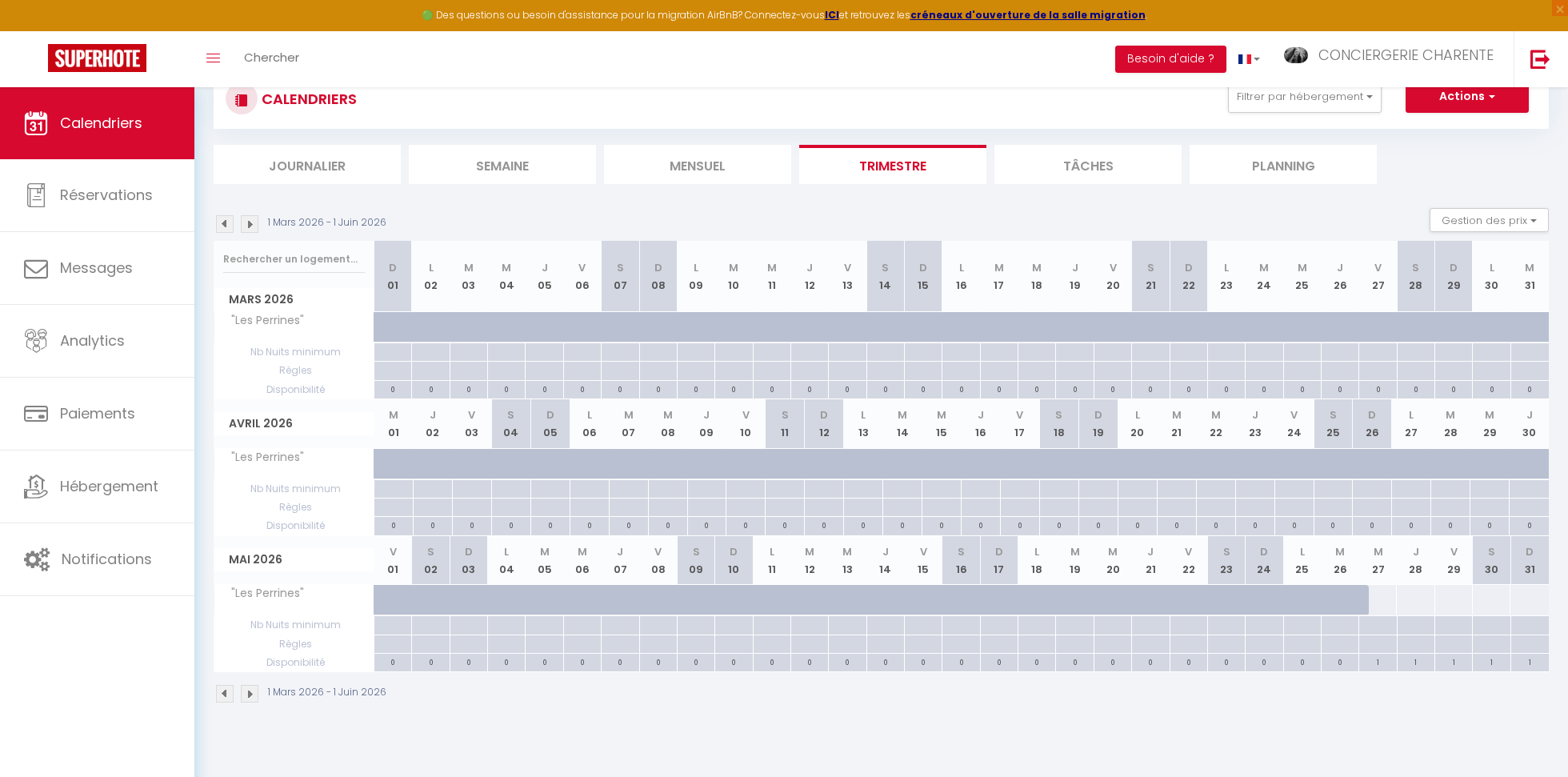
click at [251, 225] on img at bounding box center [249, 223] width 18 height 18
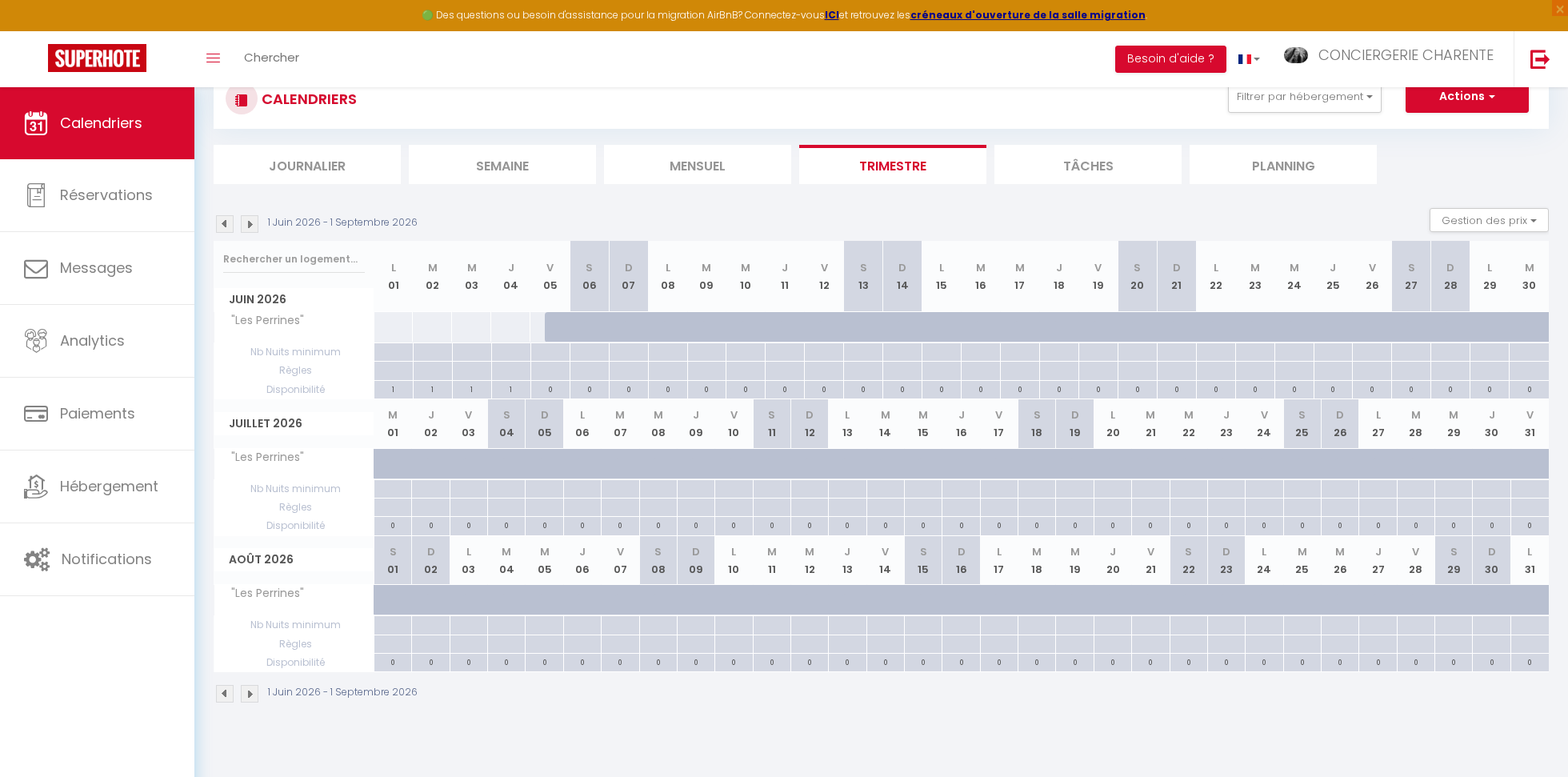
click at [219, 226] on img at bounding box center [224, 223] width 18 height 18
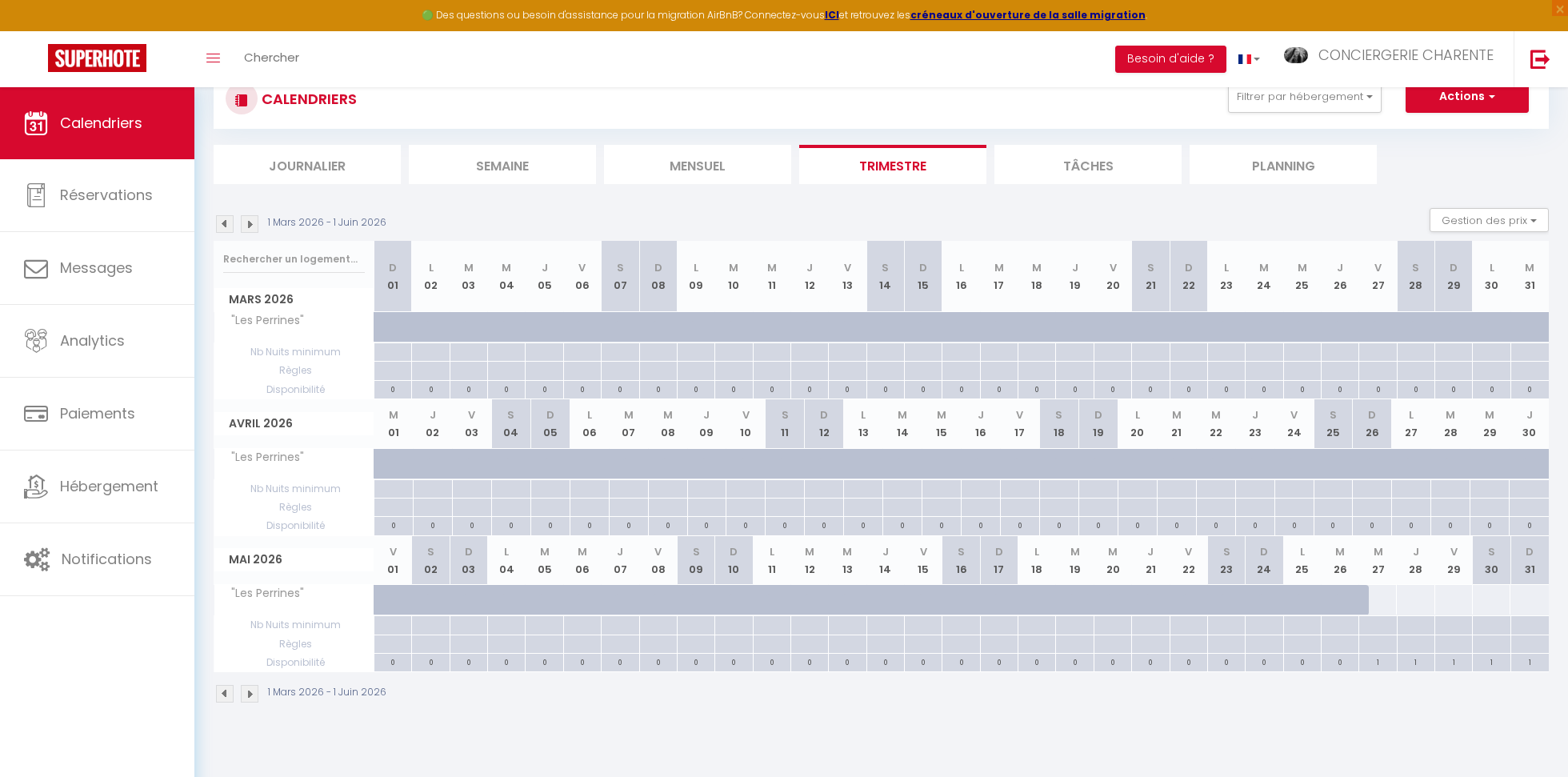
click at [1376, 602] on div at bounding box center [1378, 599] width 38 height 30
select select "1"
type input "[DATE]"
type input "Jeu 28 Mai 2026"
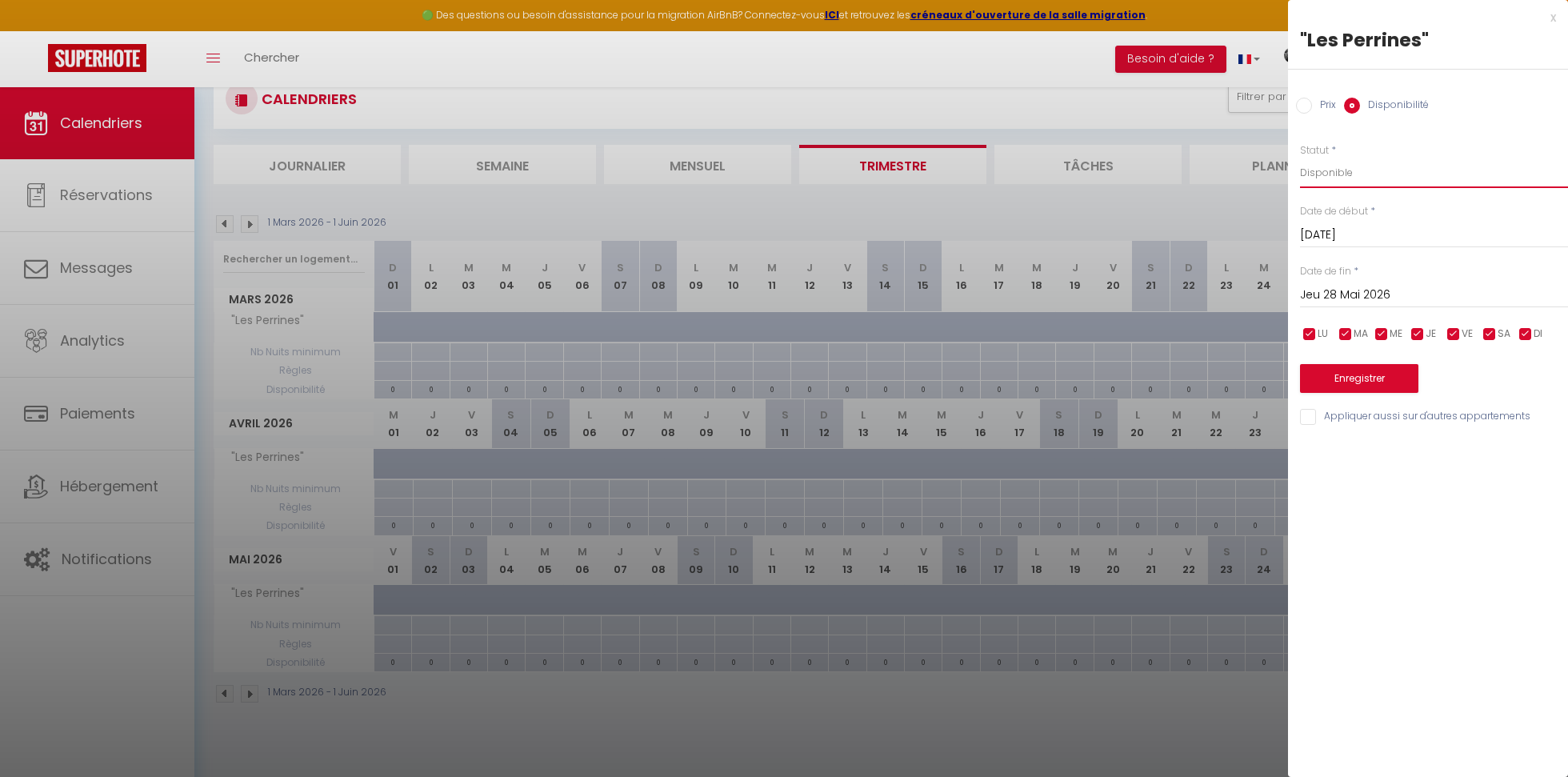
click at [1361, 183] on select "Disponible Indisponible" at bounding box center [1434, 173] width 268 height 30
select select "0"
click at [1300, 157] on select "Disponible Indisponible" at bounding box center [1434, 173] width 268 height 30
click at [1363, 298] on input "Jeu 28 Mai 2026" at bounding box center [1434, 295] width 268 height 21
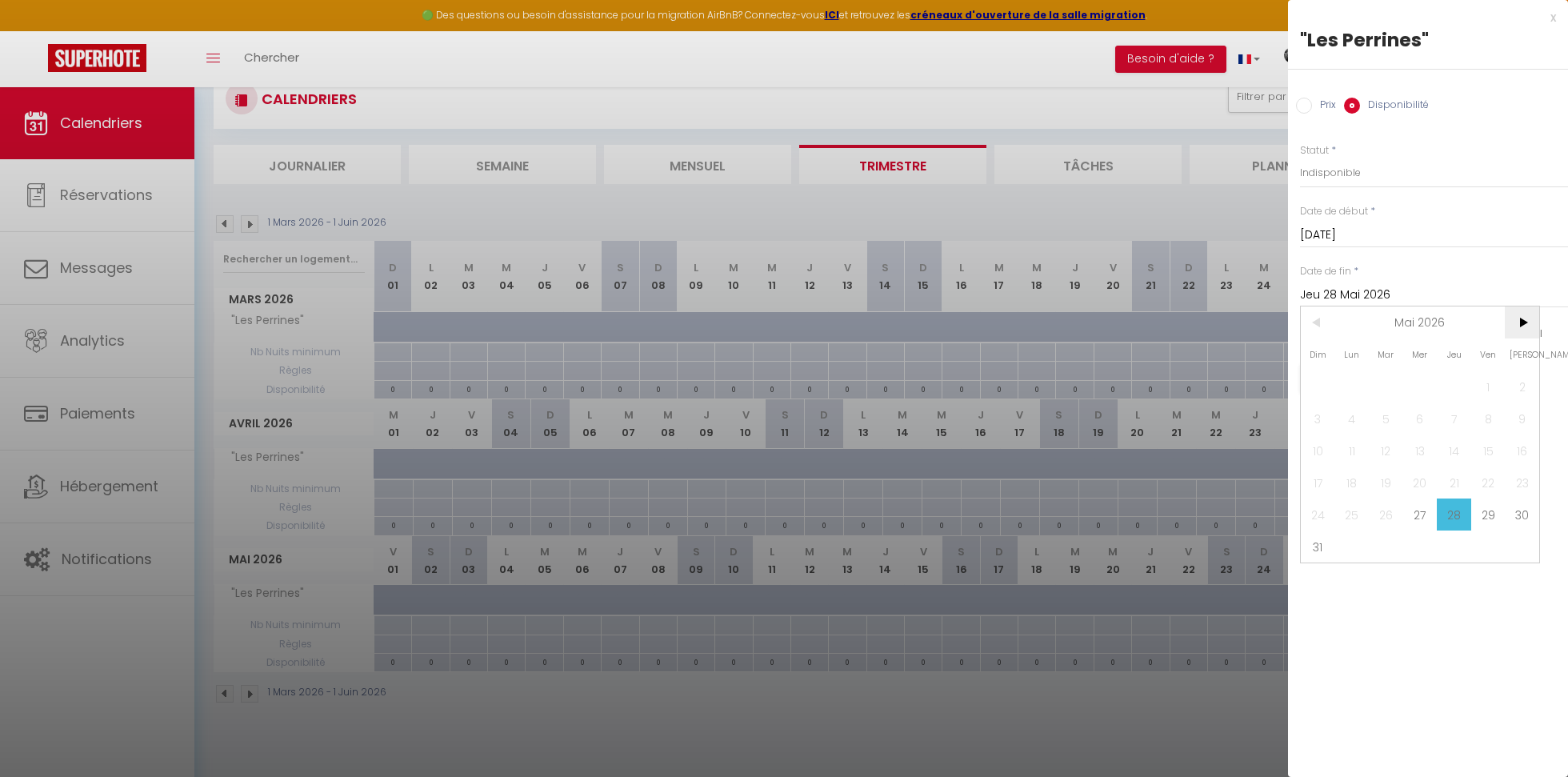
click at [1520, 324] on span ">" at bounding box center [1522, 322] width 35 height 32
click at [1422, 423] on span "10" at bounding box center [1421, 418] width 35 height 32
type input "Mer 10 Juin 2026"
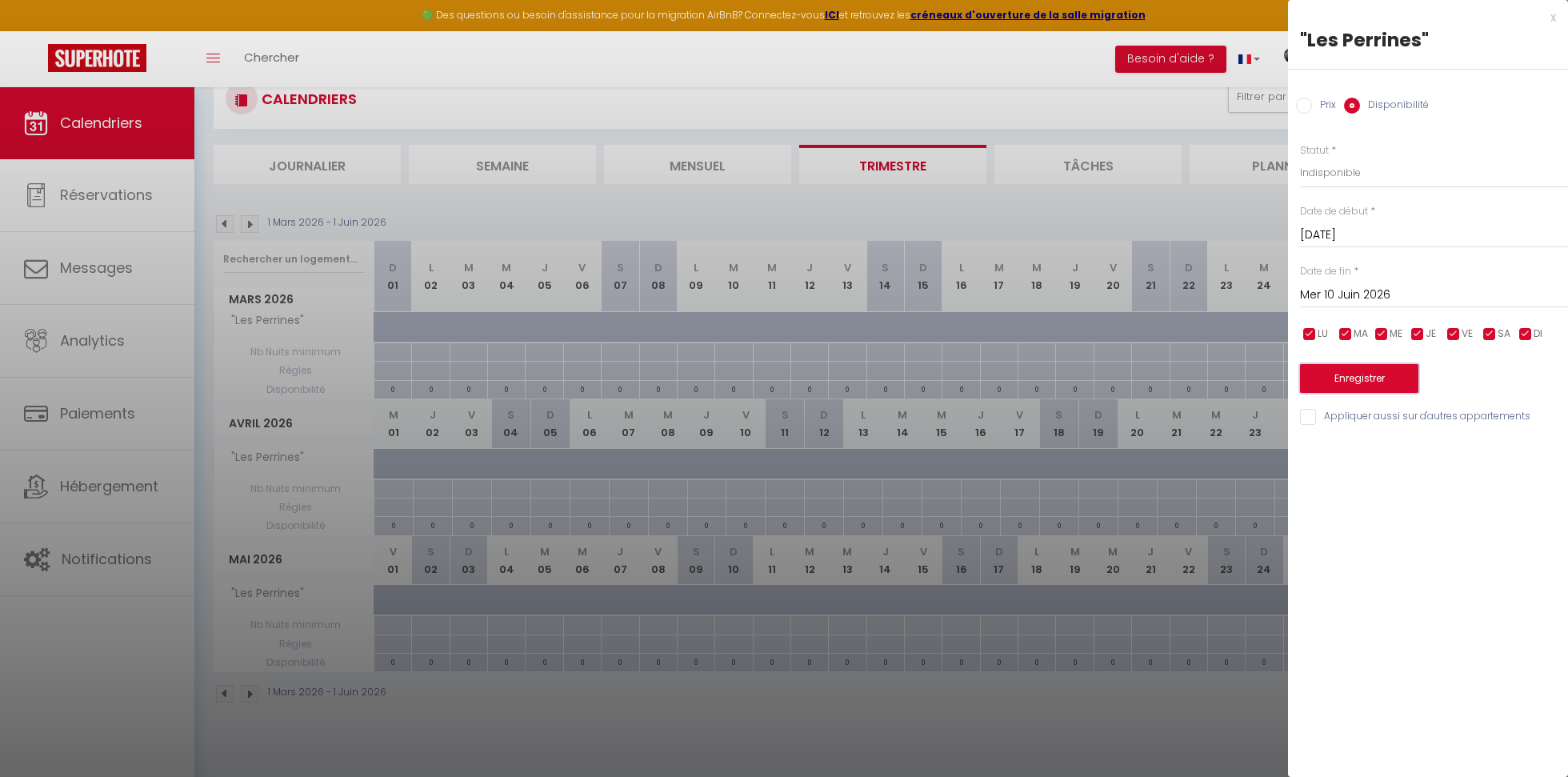
click at [1343, 384] on button "Enregistrer" at bounding box center [1360, 378] width 119 height 29
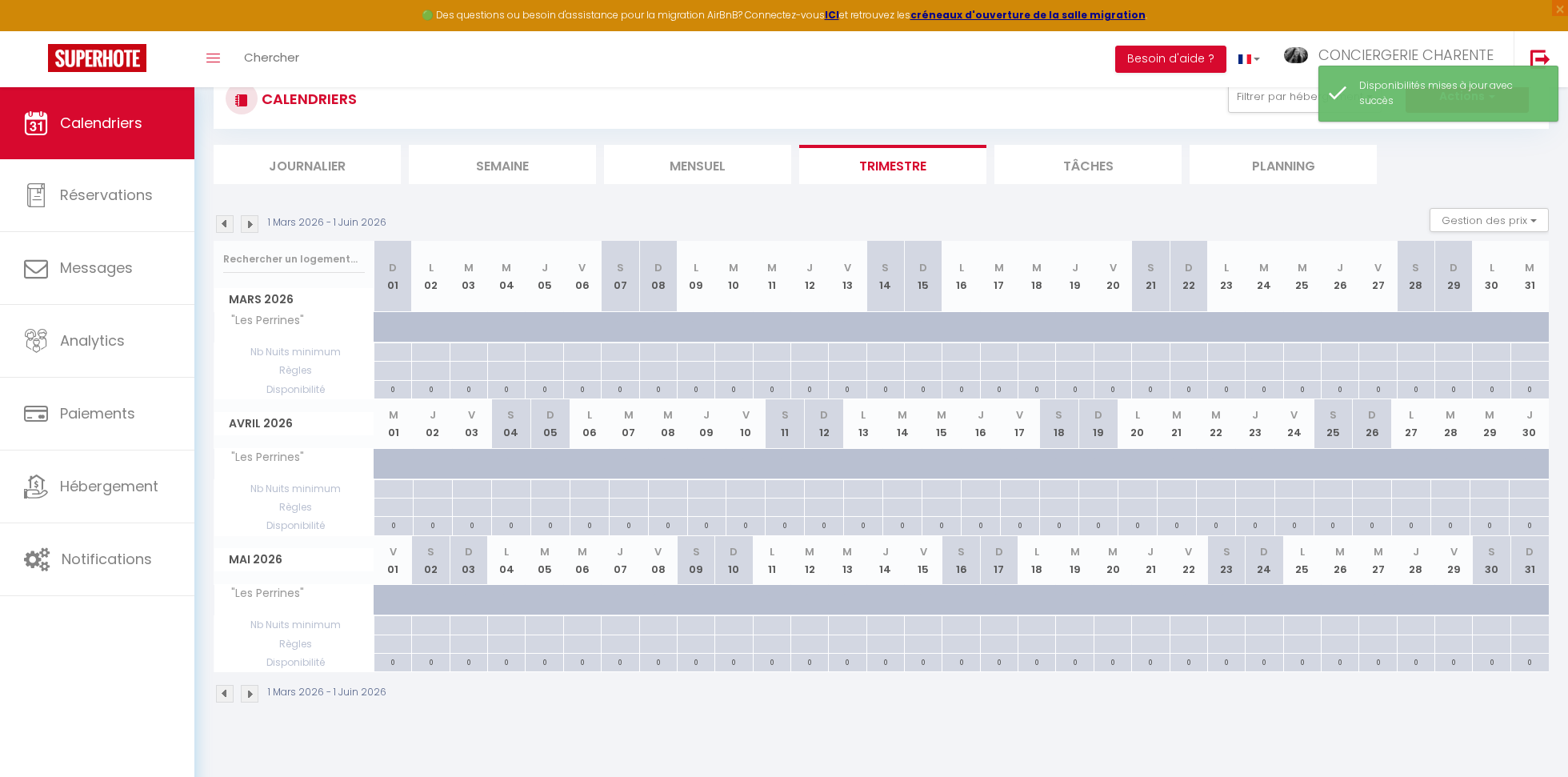
click at [251, 227] on img at bounding box center [249, 223] width 18 height 18
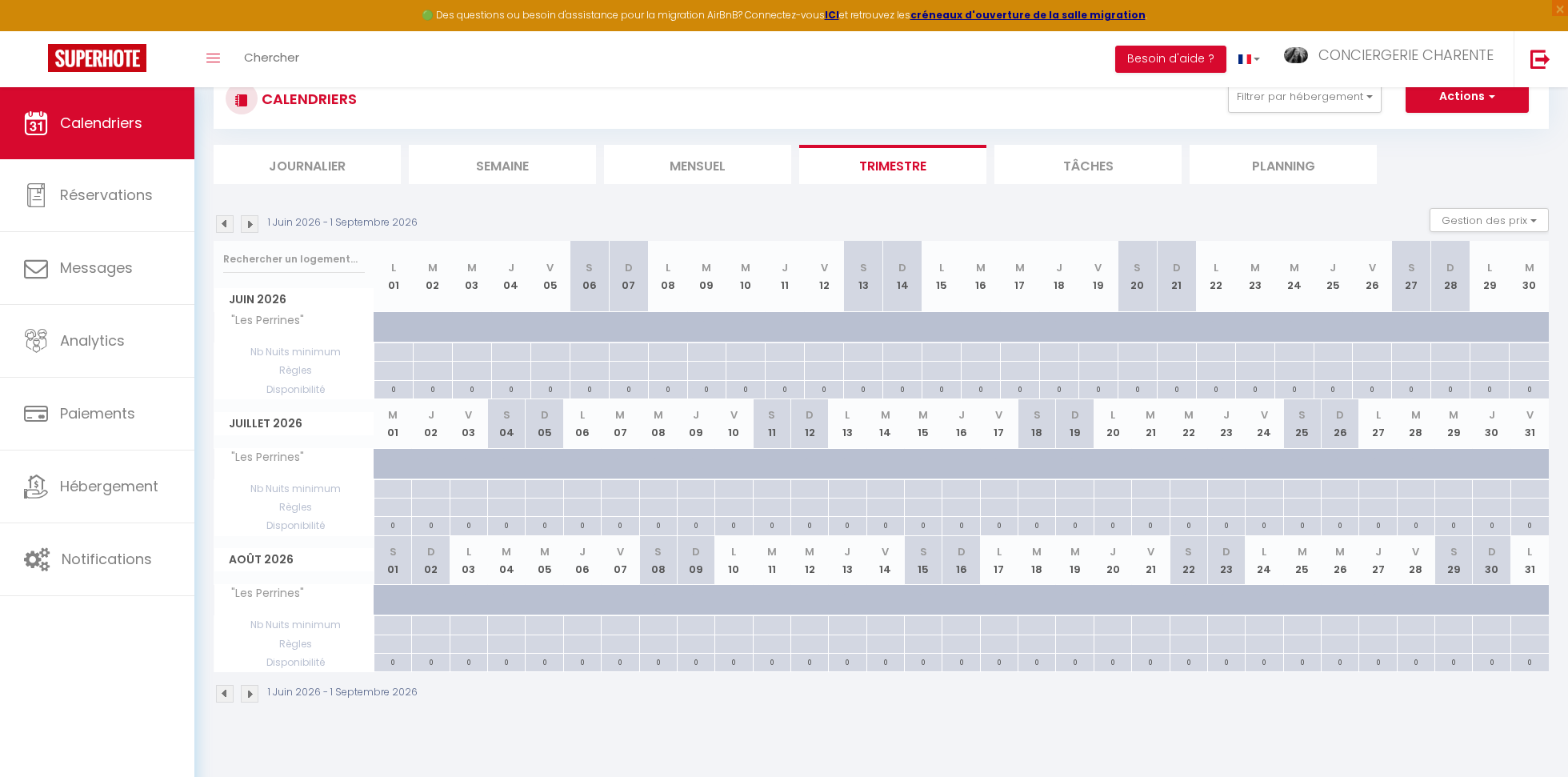
click at [250, 692] on img at bounding box center [249, 693] width 18 height 18
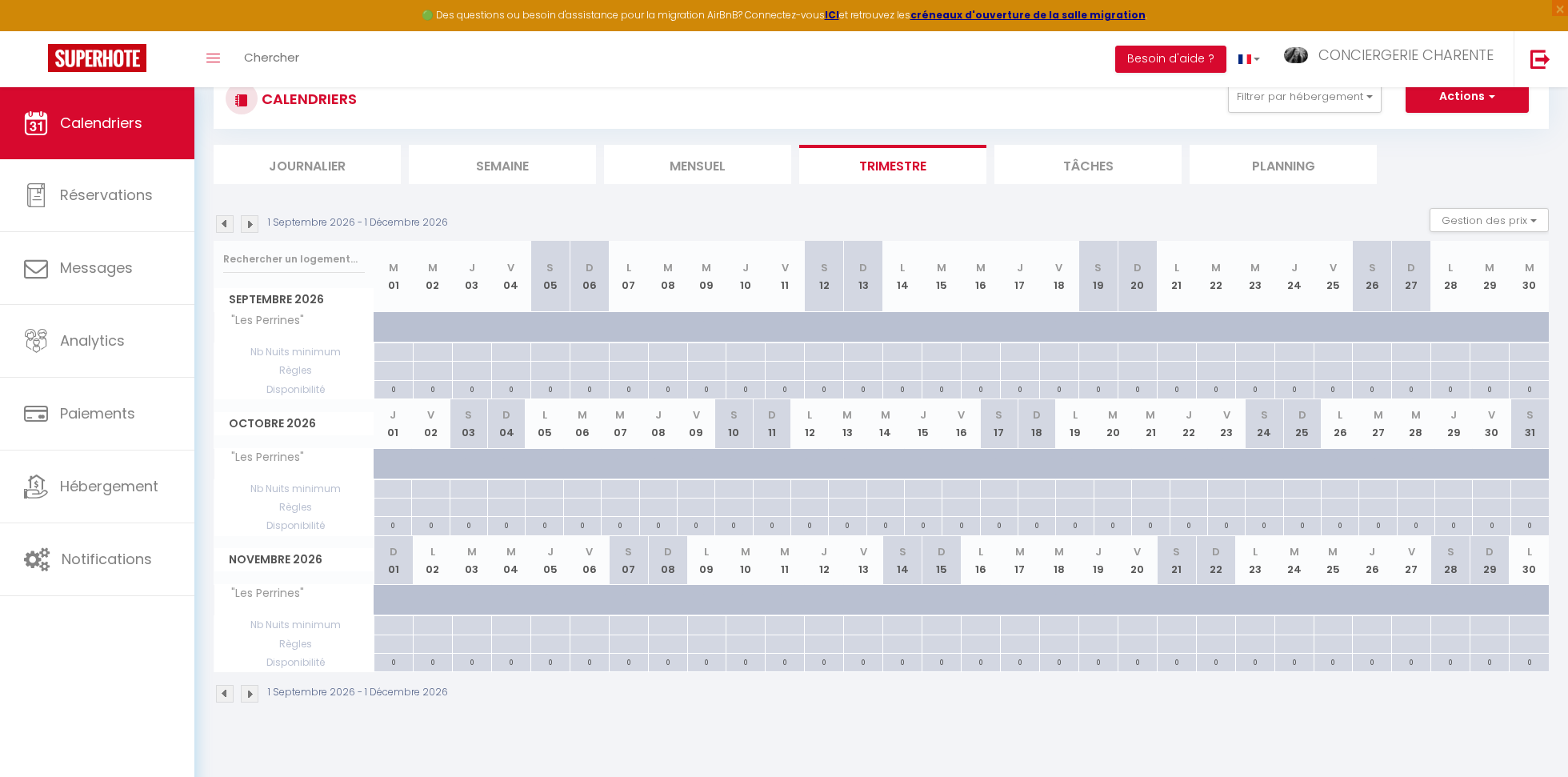
click at [251, 692] on img at bounding box center [249, 693] width 18 height 18
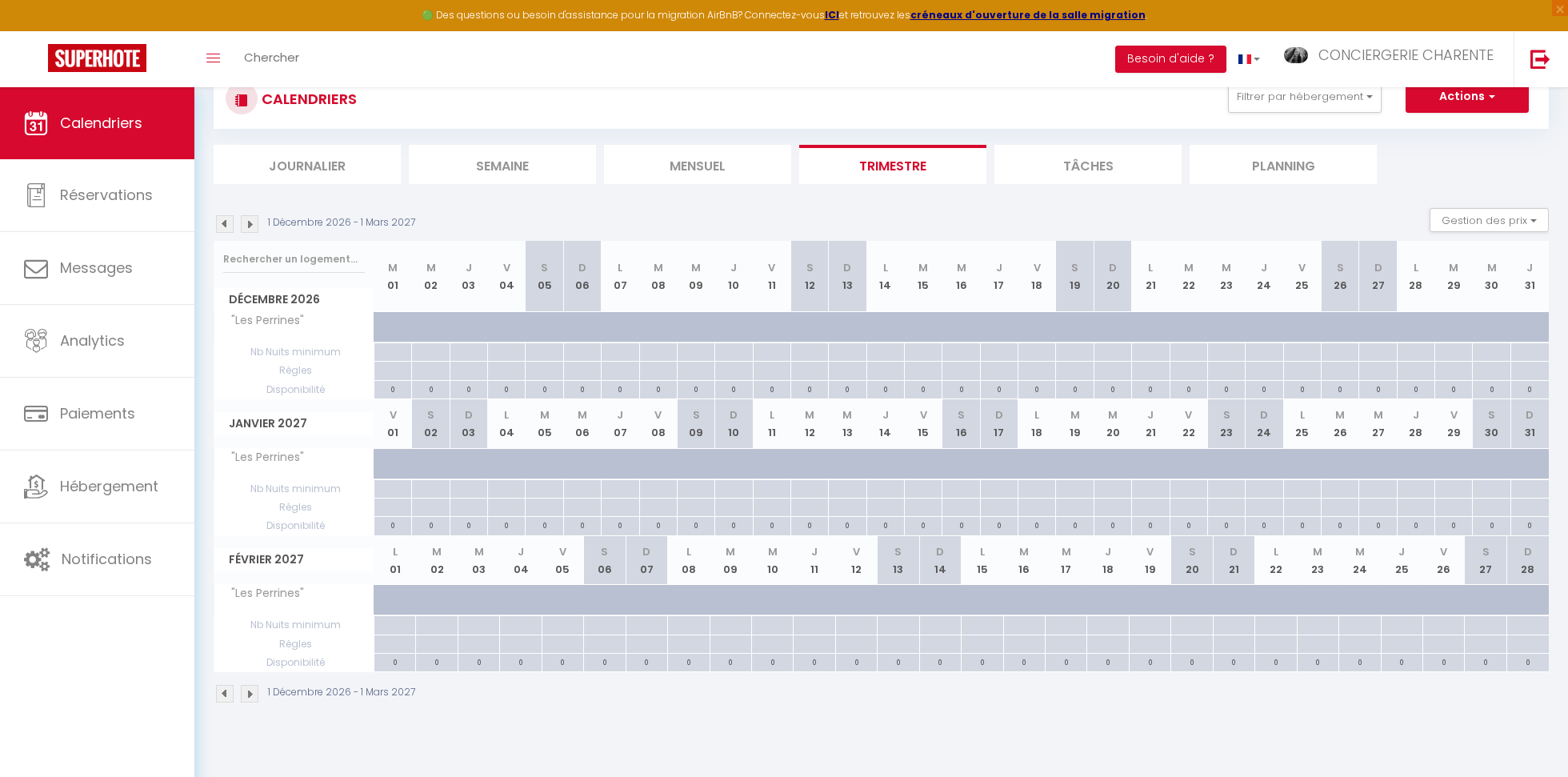
click at [251, 692] on img at bounding box center [249, 693] width 18 height 18
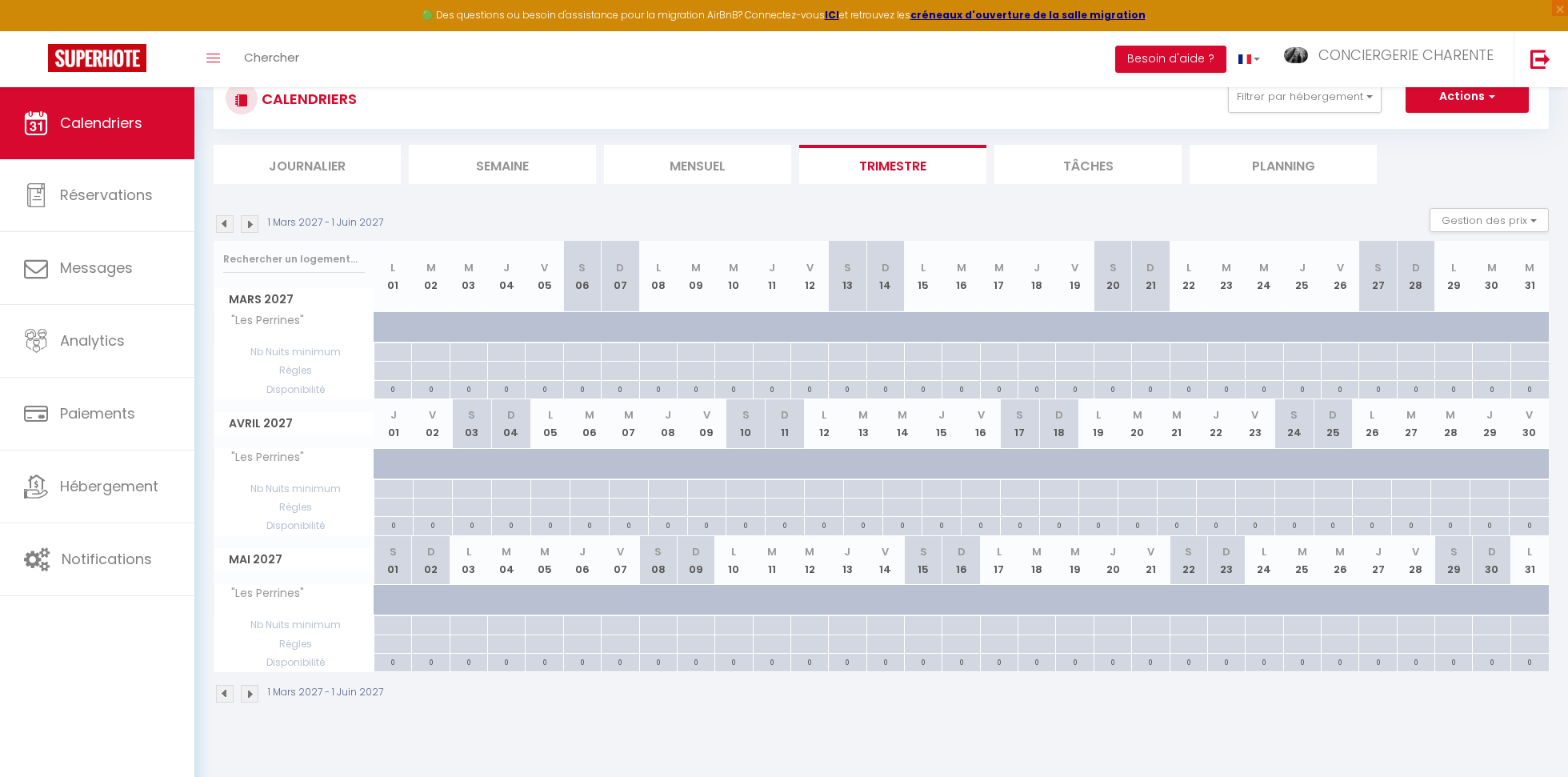
click at [251, 692] on img at bounding box center [249, 693] width 18 height 18
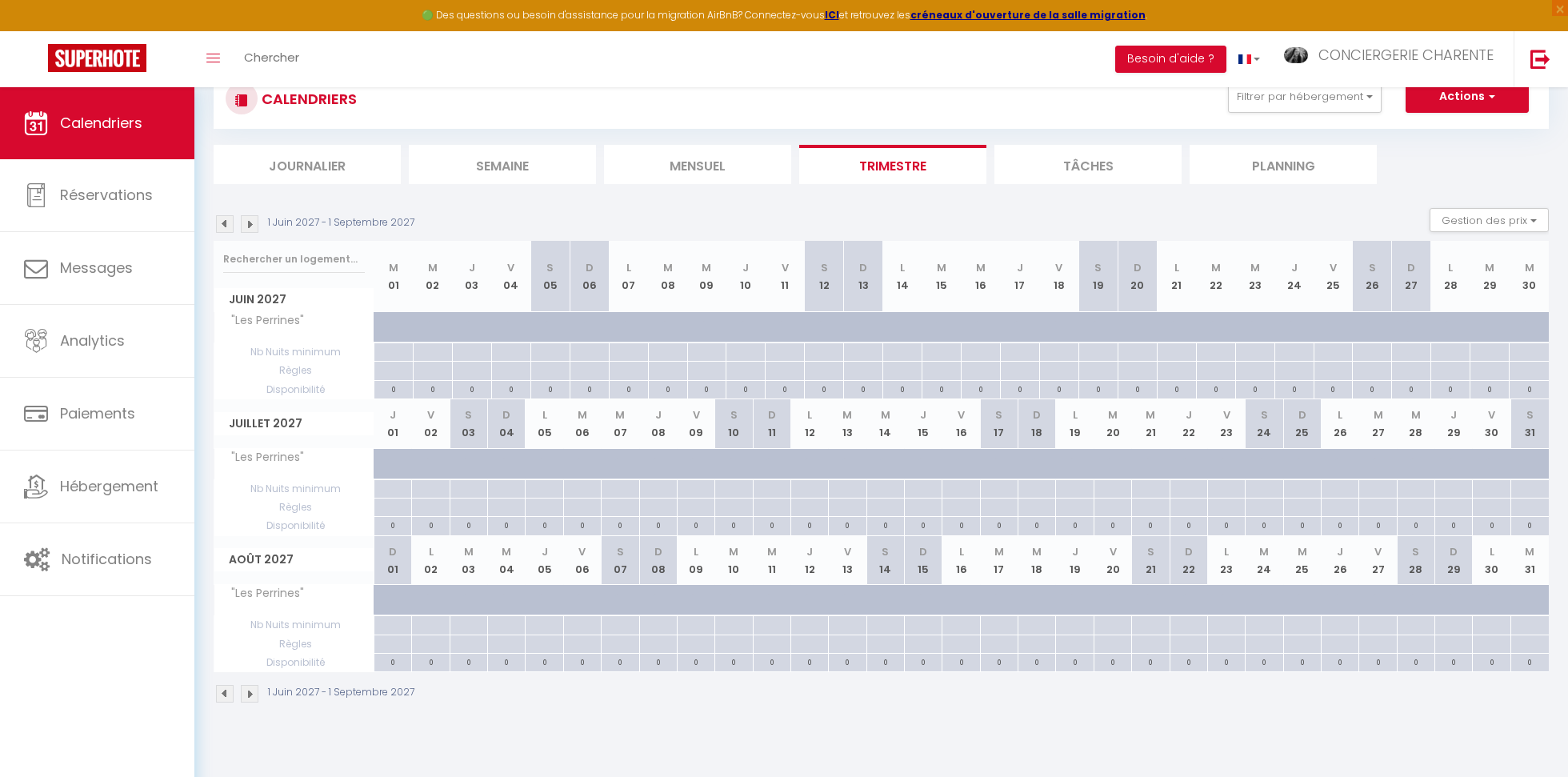
click at [251, 692] on img at bounding box center [249, 693] width 18 height 18
